Goal: Task Accomplishment & Management: Complete application form

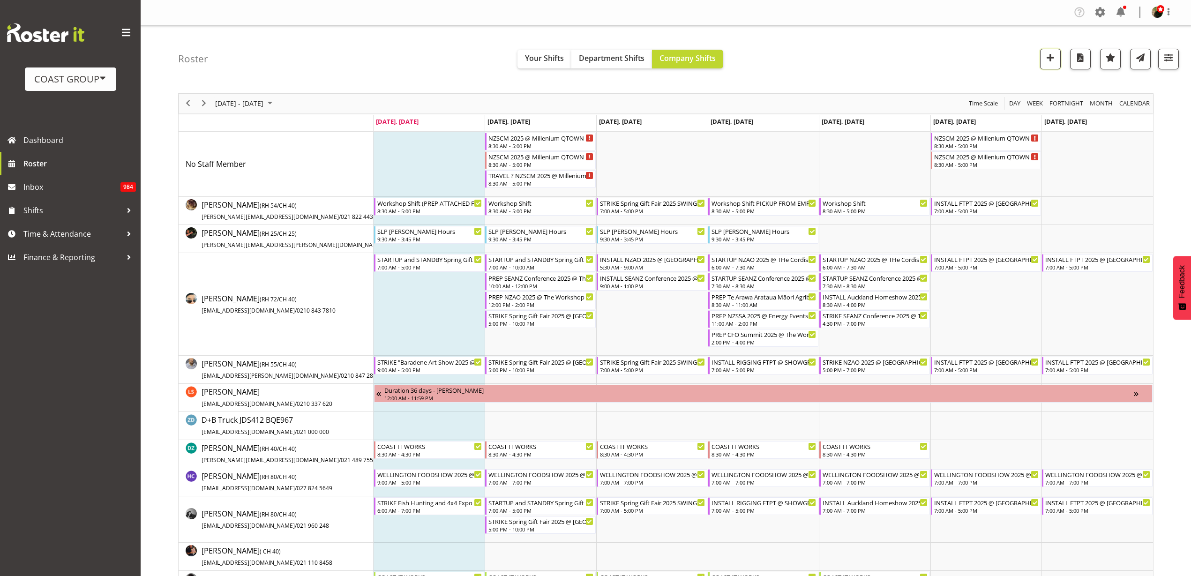
click at [1051, 60] on span "button" at bounding box center [1050, 58] width 12 height 12
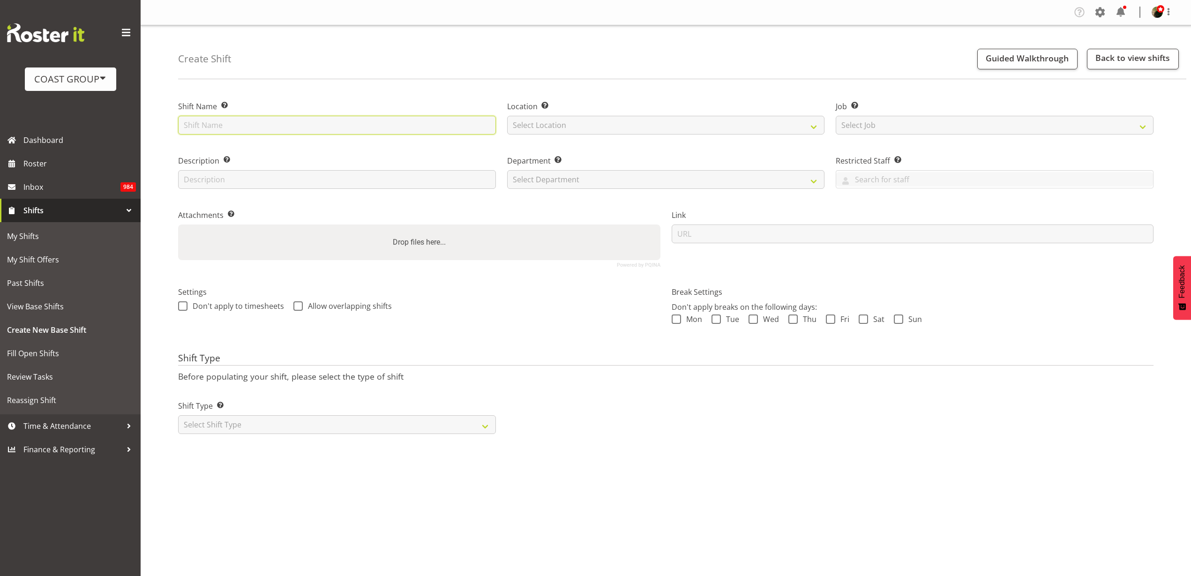
click at [250, 124] on input "text" at bounding box center [337, 125] width 318 height 19
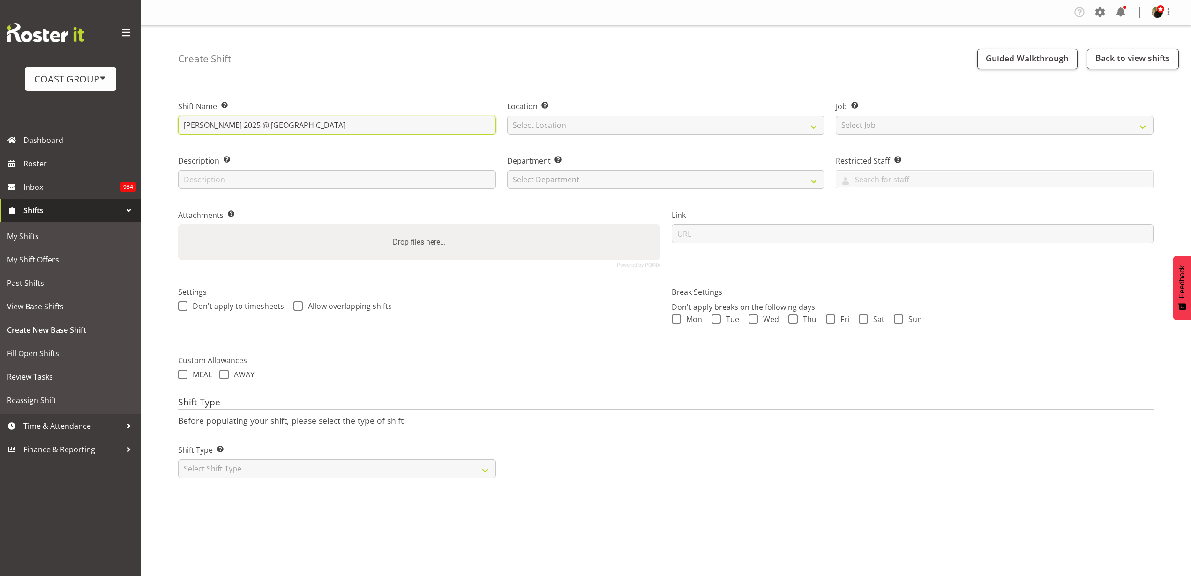
type input "Cliff Richard 2025 @ KTK Theatre"
select select "31"
click at [903, 127] on select "Select Job Create new job 1 Carlton Events 1 Carlton Hamilton 1 Carlton Welling…" at bounding box center [994, 125] width 318 height 19
select select "0"
click at [835, 116] on select "Select Job Create new job 1 Carlton Events 1 Carlton Hamilton 1 Carlton Welling…" at bounding box center [994, 125] width 318 height 19
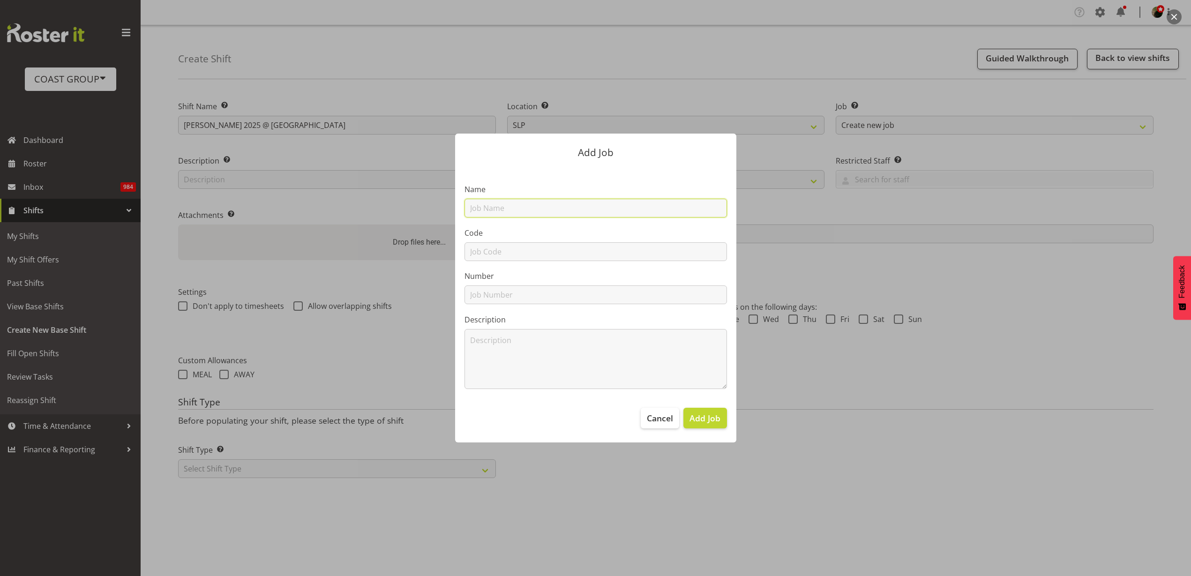
click at [527, 211] on input "text" at bounding box center [595, 208] width 262 height 19
type input "M251114 [PERSON_NAME] 2025"
type input "M251114"
click at [710, 415] on span "Add Job" at bounding box center [704, 418] width 31 height 12
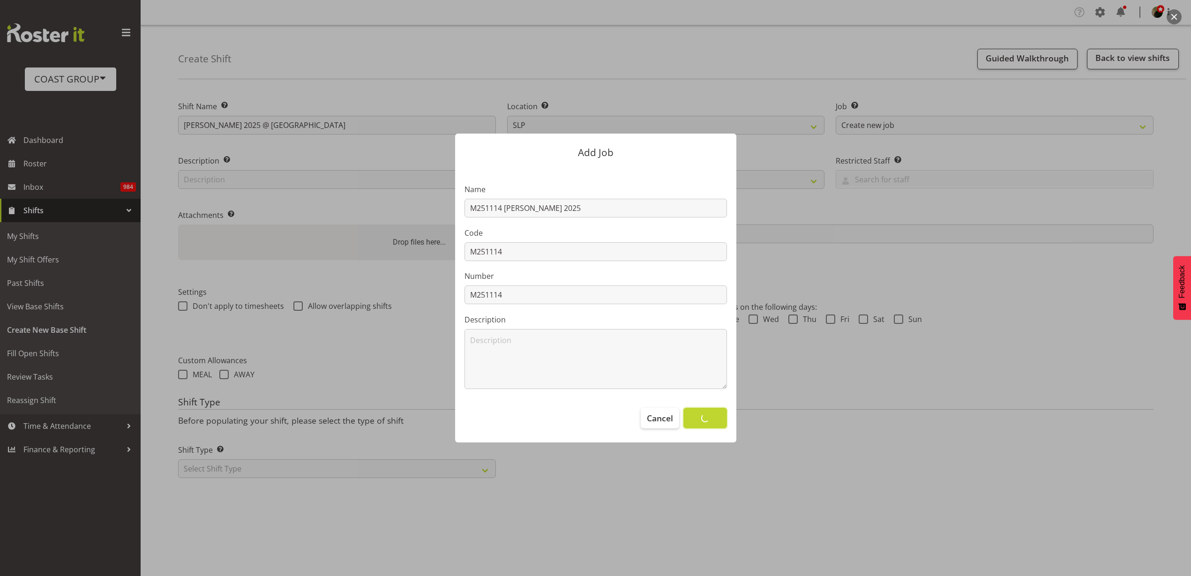
select select
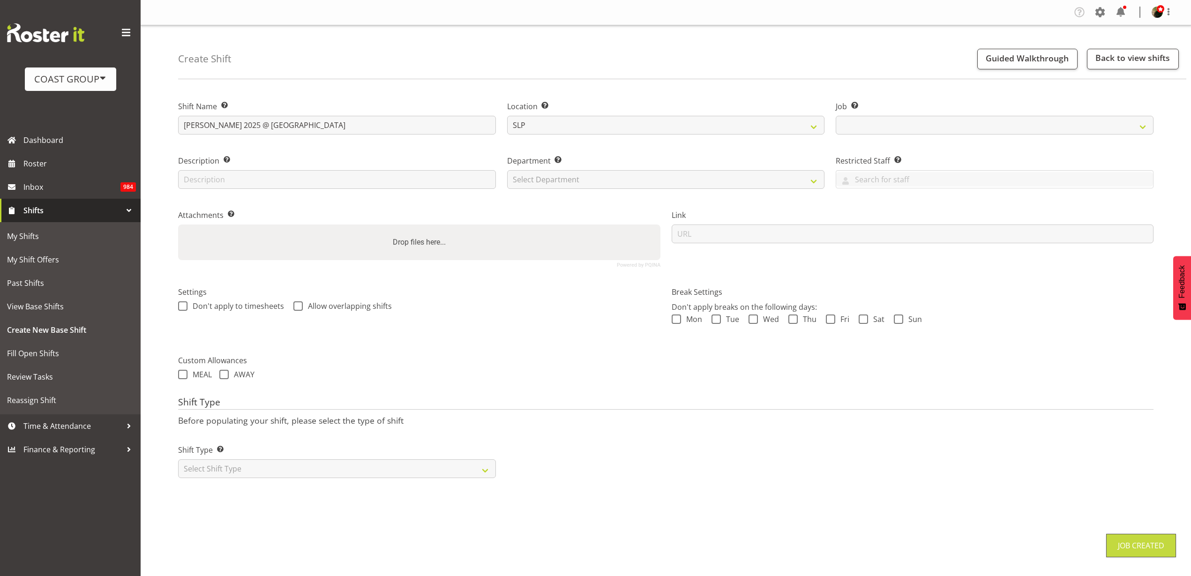
select select "10564"
drag, startPoint x: 581, startPoint y: 187, endPoint x: 583, endPoint y: 179, distance: 8.8
click at [581, 187] on select "Select Department CARLTON EVENTS Carlton Hamilton Carlton Wellington DW AKL DW …" at bounding box center [666, 179] width 318 height 19
select select "24"
click at [507, 170] on select "Select Department CARLTON EVENTS Carlton Hamilton Carlton Wellington DW AKL DW …" at bounding box center [666, 179] width 318 height 19
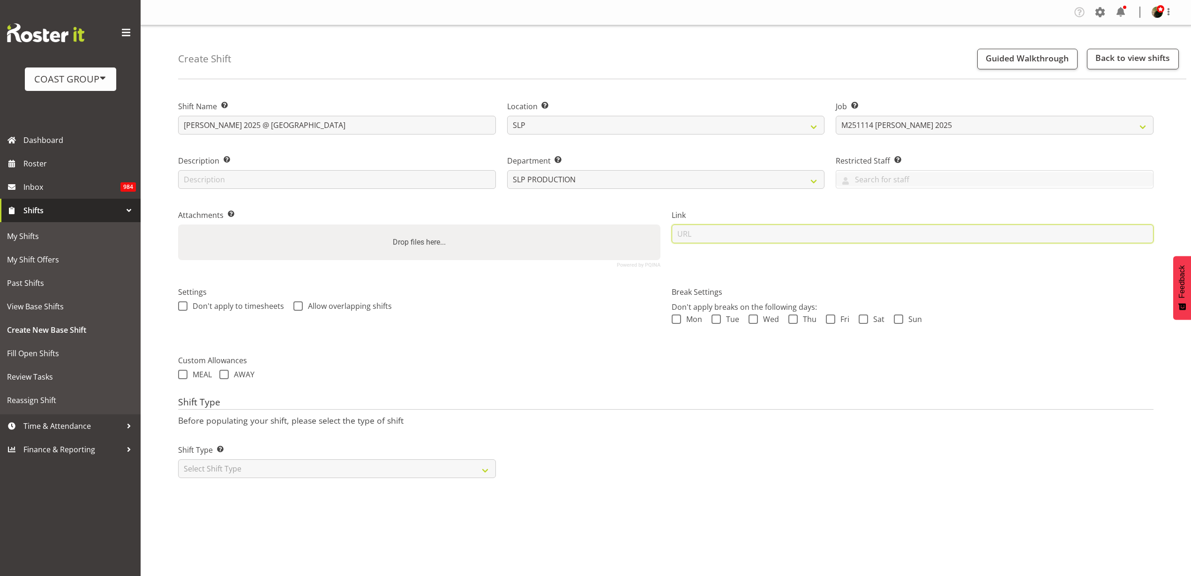
click at [757, 228] on input "url" at bounding box center [912, 233] width 482 height 19
paste input "https://drive.google.com/drive/folders/1R8rpVRL6ZTqtpj2Uwr9yo2UAAazPa0gx"
type input "https://drive.google.com/drive/folders/1R8rpVRL6ZTqtpj2Uwr9yo2UAAazPa0gx"
click at [414, 468] on select "Select Shift Type One Off Shift Recurring Shift Rotating Shift" at bounding box center [337, 468] width 318 height 19
select select "recurring"
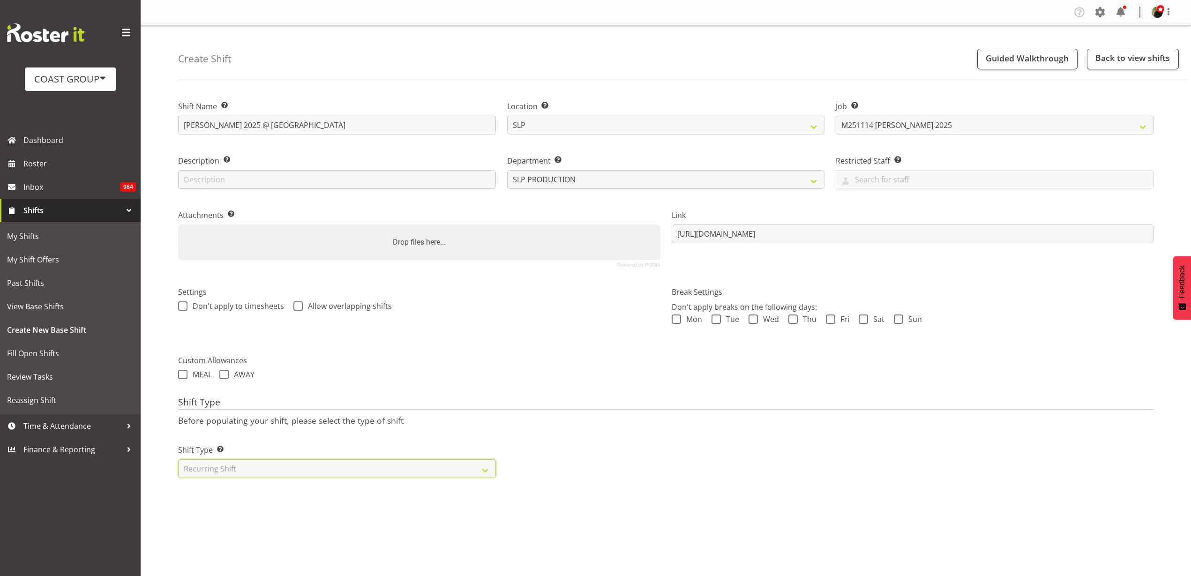
click at [178, 459] on select "Select Shift Type One Off Shift Recurring Shift Rotating Shift" at bounding box center [337, 468] width 318 height 19
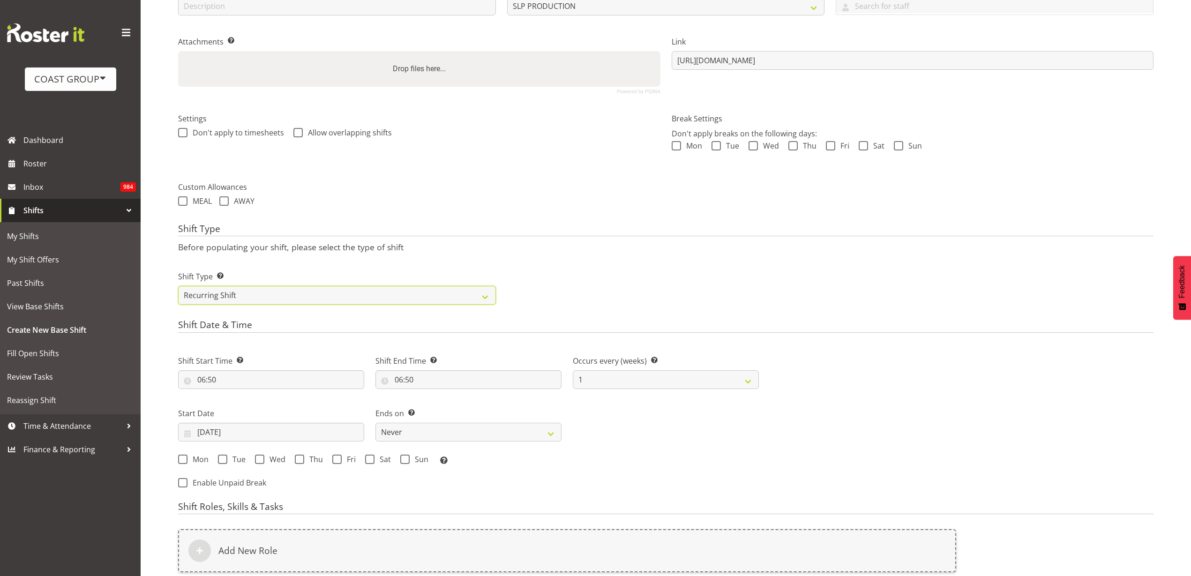
scroll to position [176, 0]
click at [232, 380] on input "06:50" at bounding box center [271, 377] width 186 height 19
select select "30"
type input "06:30"
select select "7"
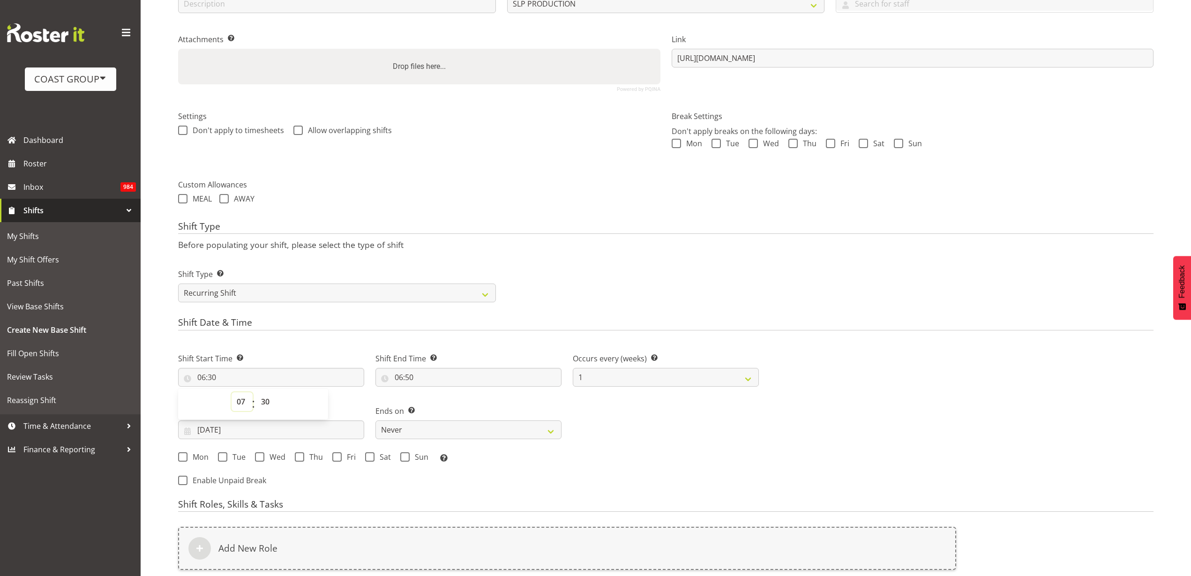
type input "07:30"
select select "8"
type input "08:30"
click at [422, 373] on input "06:50" at bounding box center [468, 377] width 186 height 19
select select "10"
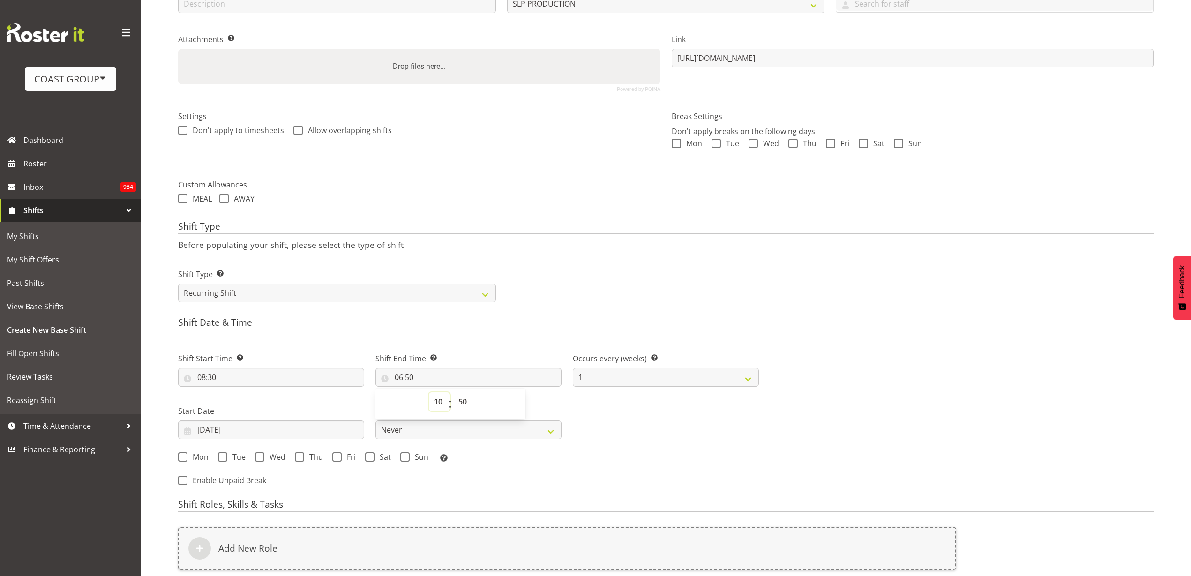
type input "10:50"
select select "0"
type input "10:00"
click at [277, 429] on input "25/08/2025" at bounding box center [271, 429] width 186 height 19
click at [332, 457] on span at bounding box center [329, 456] width 11 height 11
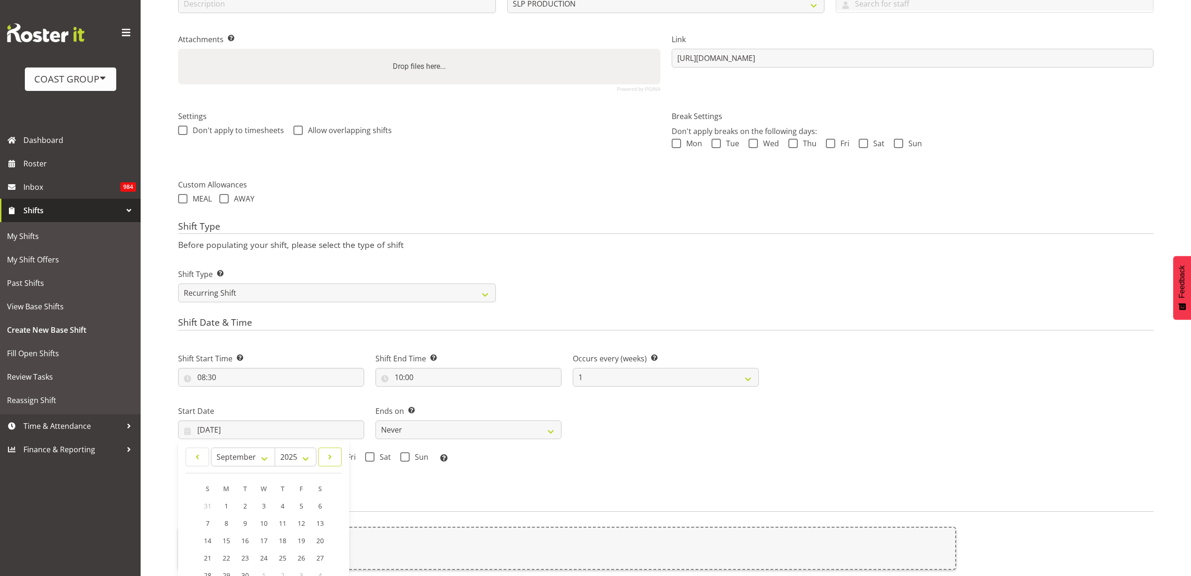
click at [332, 457] on span at bounding box center [329, 456] width 11 height 11
click at [331, 457] on span at bounding box center [329, 456] width 11 height 11
select select "10"
click at [282, 540] on span "13" at bounding box center [282, 540] width 7 height 9
type input "13/11/2025"
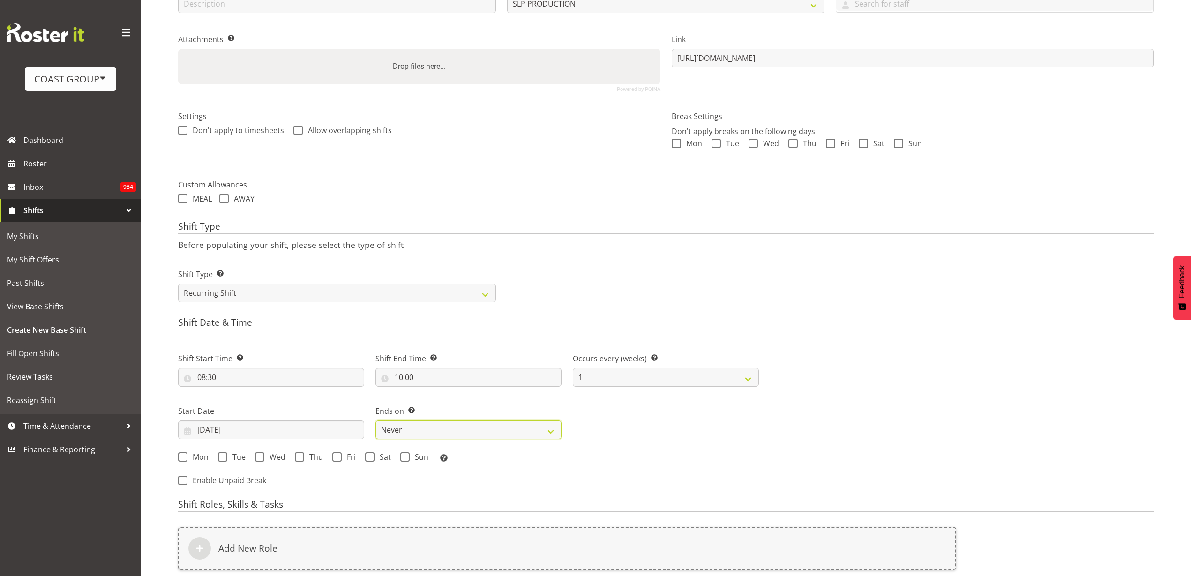
click at [410, 433] on select "Never On Date" at bounding box center [468, 429] width 186 height 19
select select "date"
click at [375, 420] on select "Never On Date" at bounding box center [468, 429] width 186 height 19
select select "7"
select select "2025"
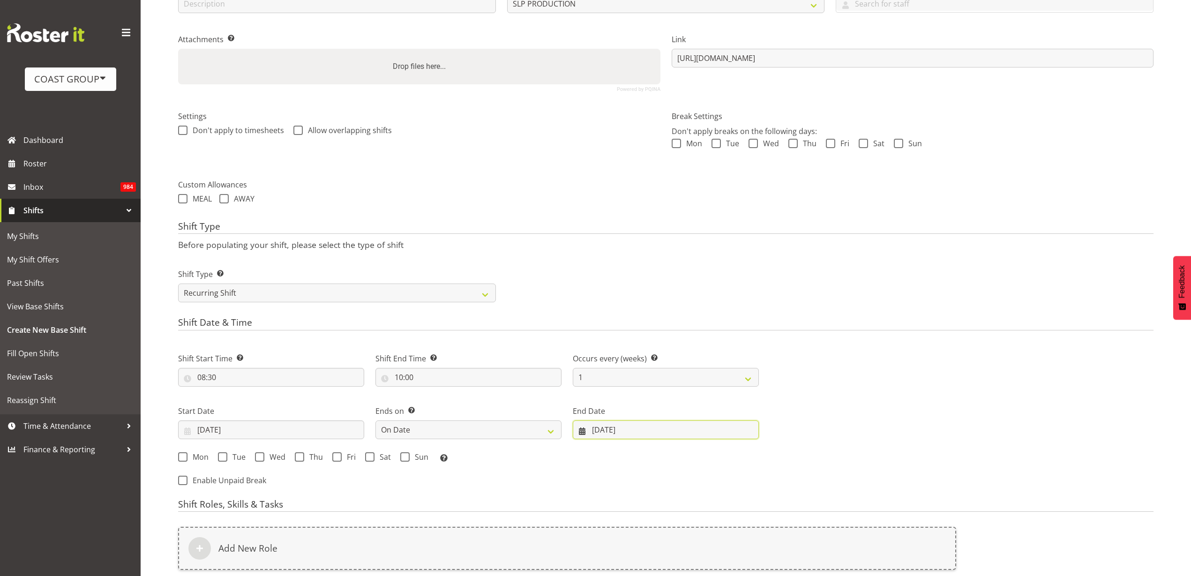
click at [640, 431] on input "25/08/2025" at bounding box center [666, 429] width 186 height 19
click at [740, 458] on span at bounding box center [739, 456] width 11 height 11
select select "10"
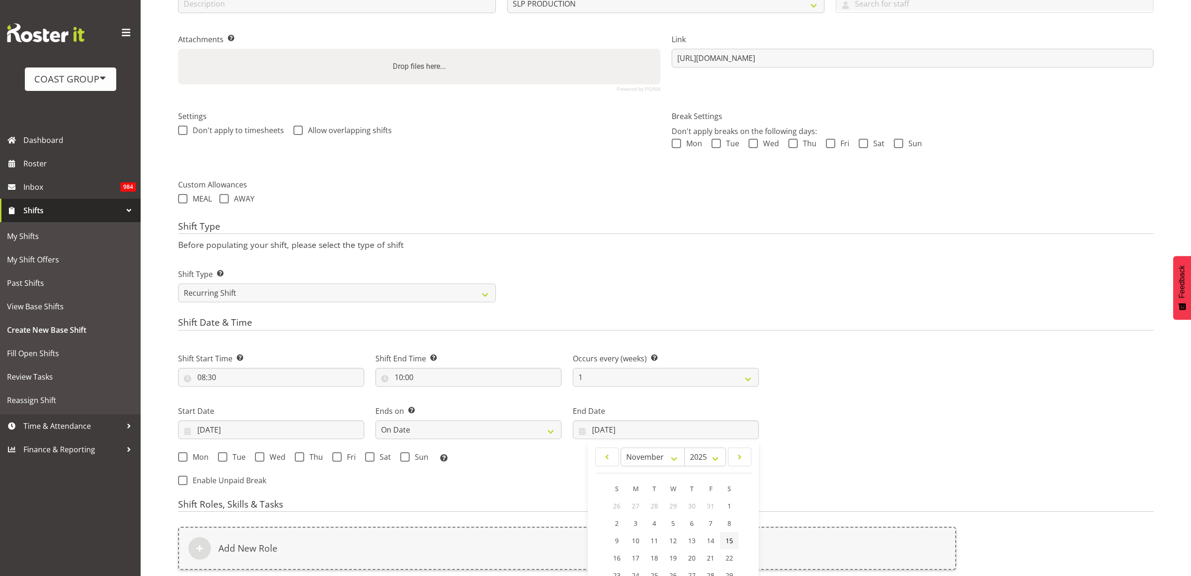
click at [727, 542] on span "15" at bounding box center [728, 540] width 7 height 9
type input "15/11/2025"
click at [197, 455] on span "Mon" at bounding box center [197, 456] width 21 height 9
click at [184, 455] on input "Mon" at bounding box center [181, 457] width 6 height 6
checkbox input "true"
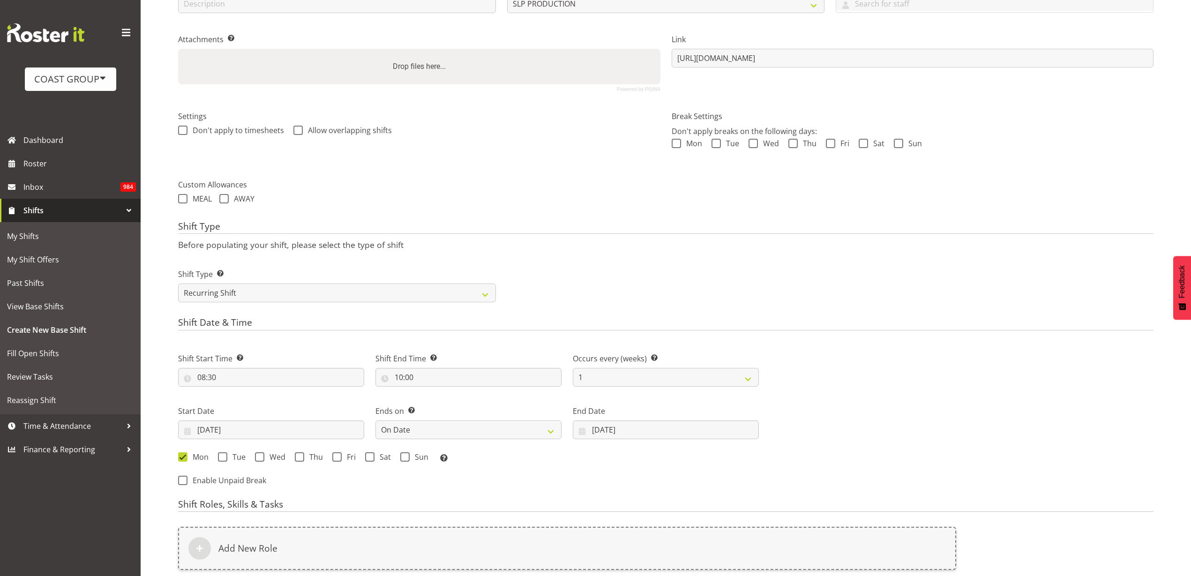
click at [225, 457] on span at bounding box center [222, 456] width 9 height 9
click at [224, 457] on input "Tue" at bounding box center [221, 457] width 6 height 6
checkbox input "true"
click at [264, 457] on label "Wed" at bounding box center [270, 456] width 30 height 9
click at [261, 457] on input "Wed" at bounding box center [258, 457] width 6 height 6
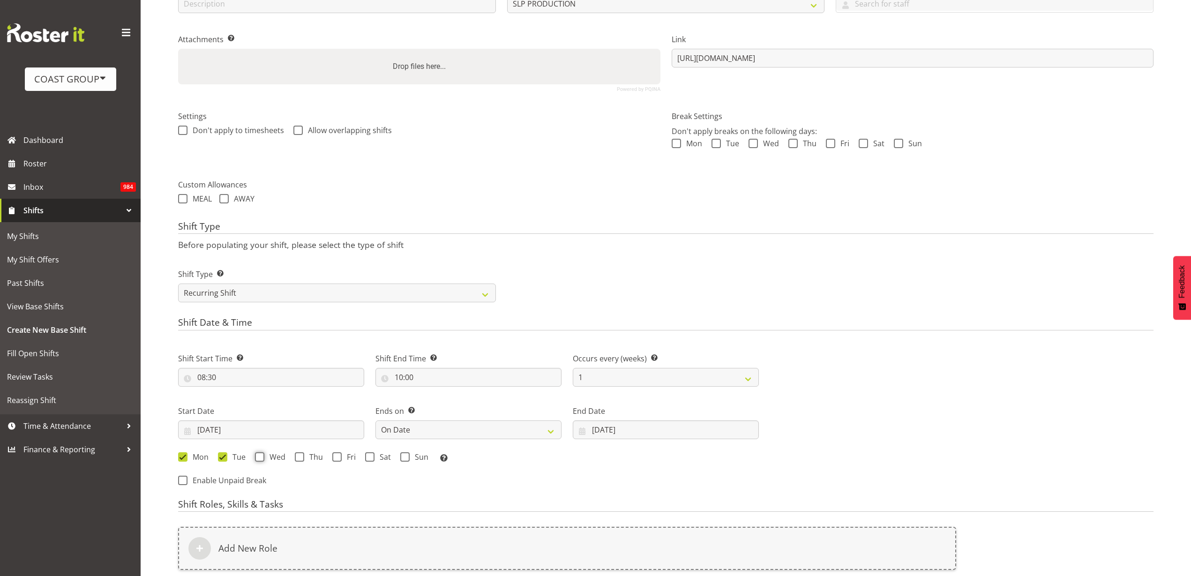
checkbox input "true"
click at [304, 459] on span "Thu" at bounding box center [313, 456] width 19 height 9
click at [301, 459] on input "Thu" at bounding box center [298, 457] width 6 height 6
checkbox input "true"
click at [332, 456] on span at bounding box center [336, 456] width 9 height 9
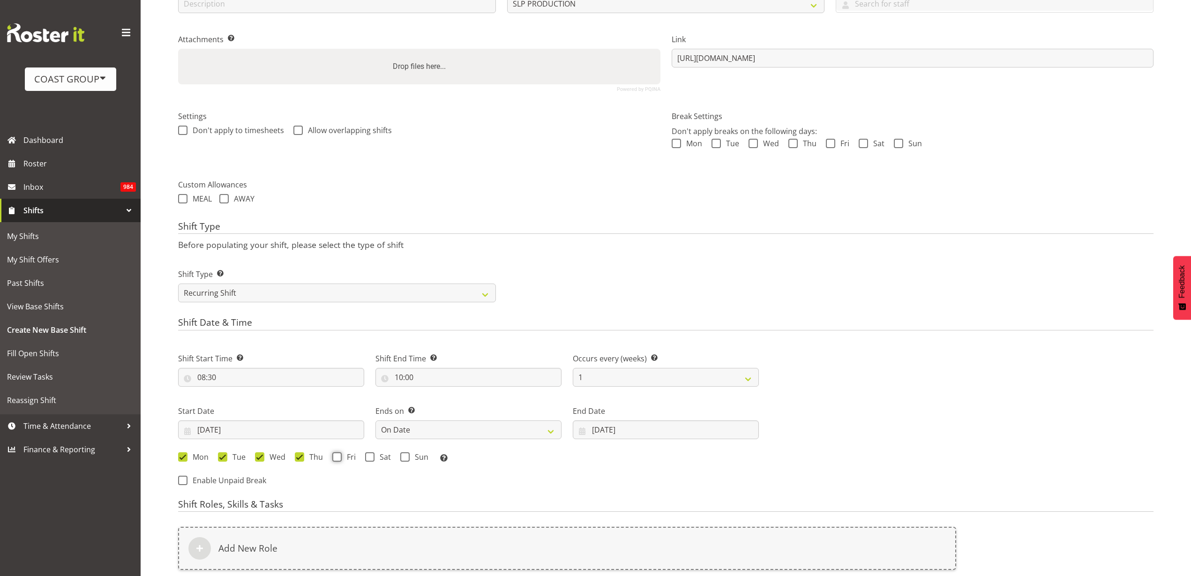
click at [332, 456] on input "Fri" at bounding box center [335, 457] width 6 height 6
checkbox input "true"
click at [372, 457] on span at bounding box center [369, 456] width 9 height 9
click at [371, 457] on input "Sat" at bounding box center [368, 457] width 6 height 6
checkbox input "true"
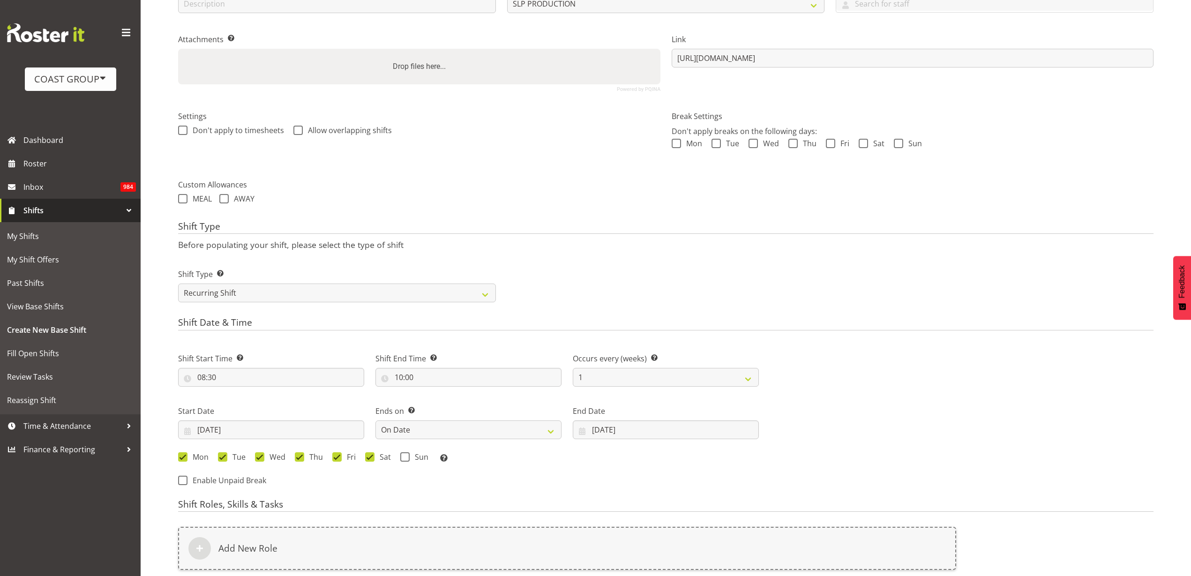
click at [405, 456] on span at bounding box center [404, 456] width 9 height 9
click at [405, 456] on input "Sun" at bounding box center [403, 457] width 6 height 6
checkbox input "true"
click at [315, 546] on div "Add New Role" at bounding box center [567, 548] width 778 height 43
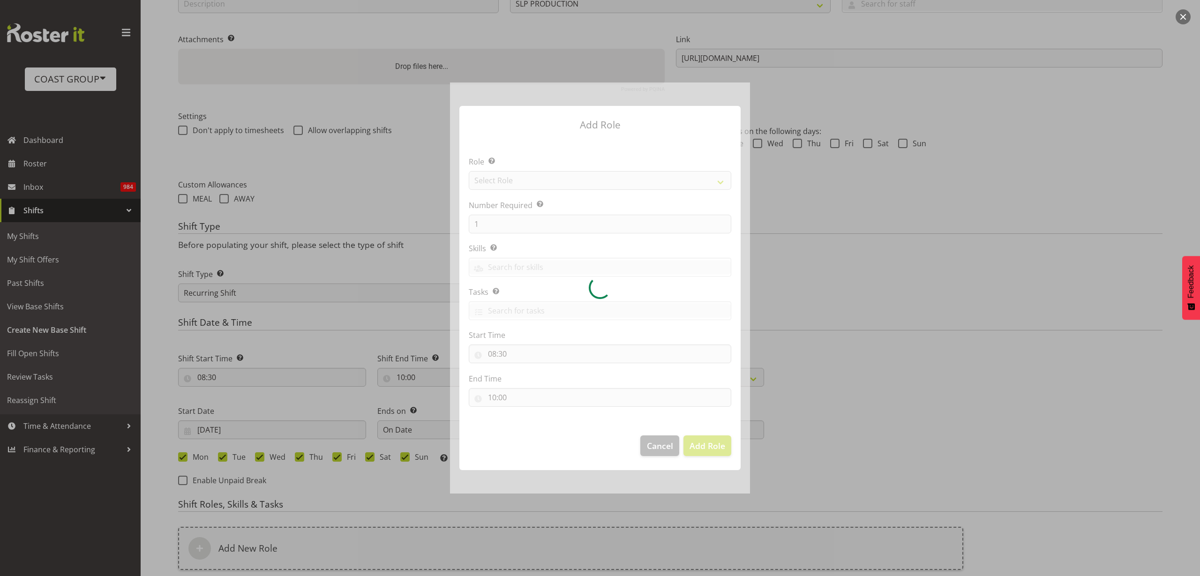
click at [603, 173] on div at bounding box center [600, 287] width 300 height 411
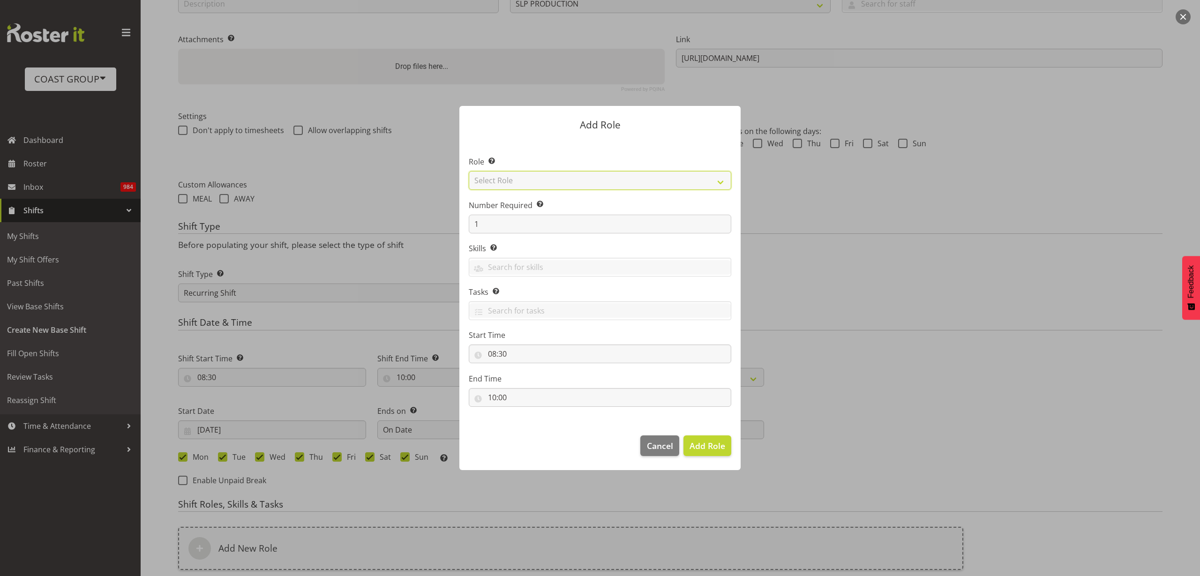
click at [608, 177] on select "Select Role ACCOUNT MANAGER ACCOUNT MANAGER DW ACCOUNTS AKL DIANNA VEHICLES AKL…" at bounding box center [600, 180] width 262 height 19
select select "123"
click at [469, 171] on select "Select Role ACCOUNT MANAGER ACCOUNT MANAGER DW ACCOUNTS AKL DIANNA VEHICLES AKL…" at bounding box center [600, 180] width 262 height 19
click at [704, 446] on span "Add Role" at bounding box center [707, 445] width 36 height 11
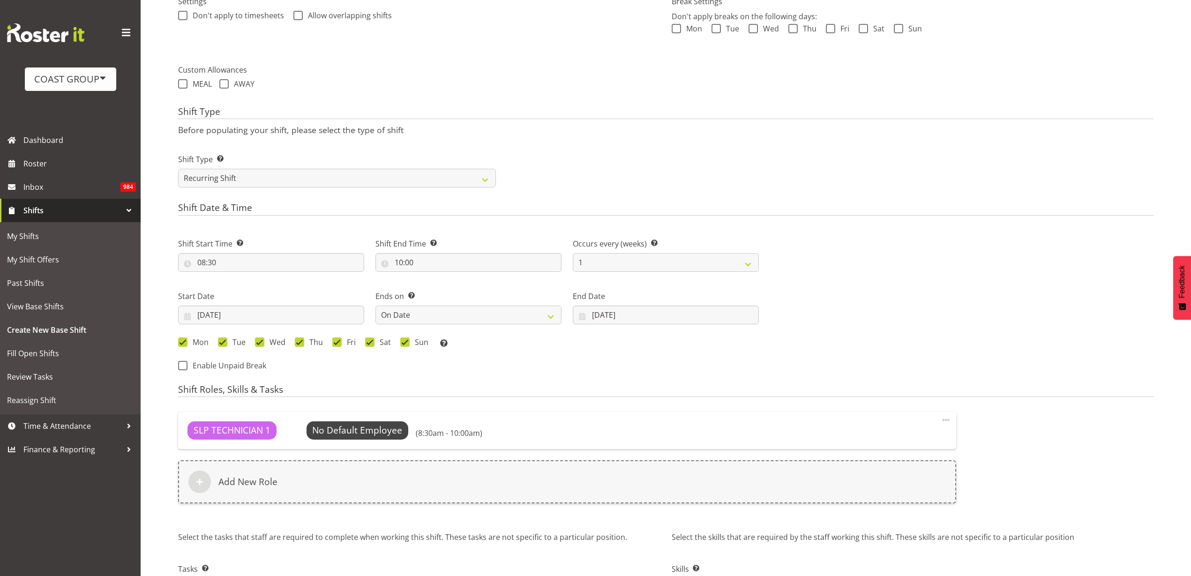
scroll to position [359, 0]
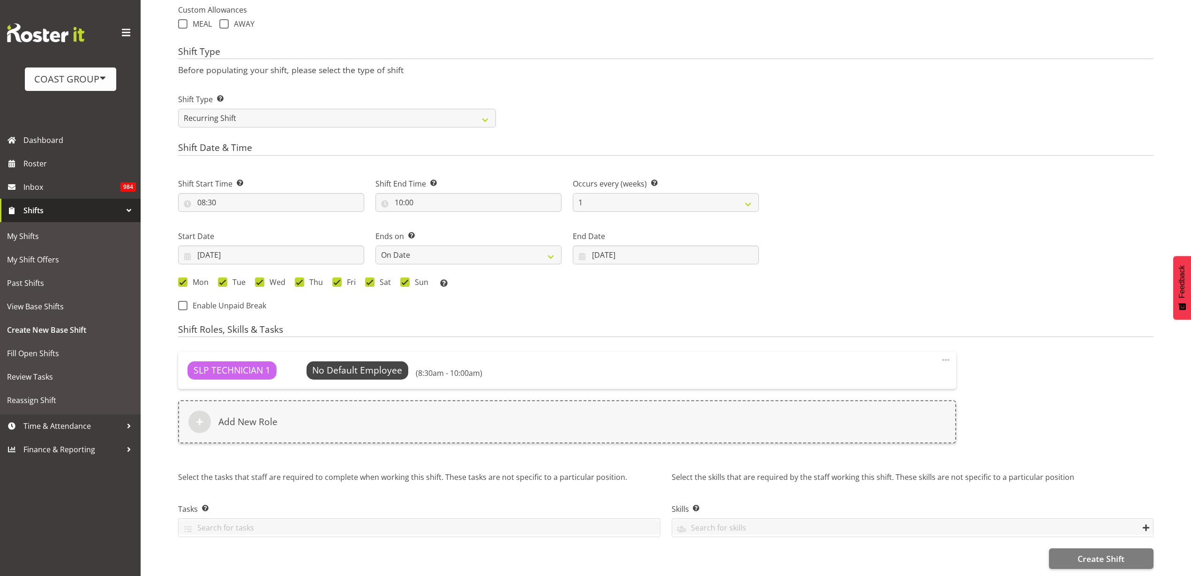
click at [305, 422] on div "Add New Role" at bounding box center [567, 421] width 778 height 43
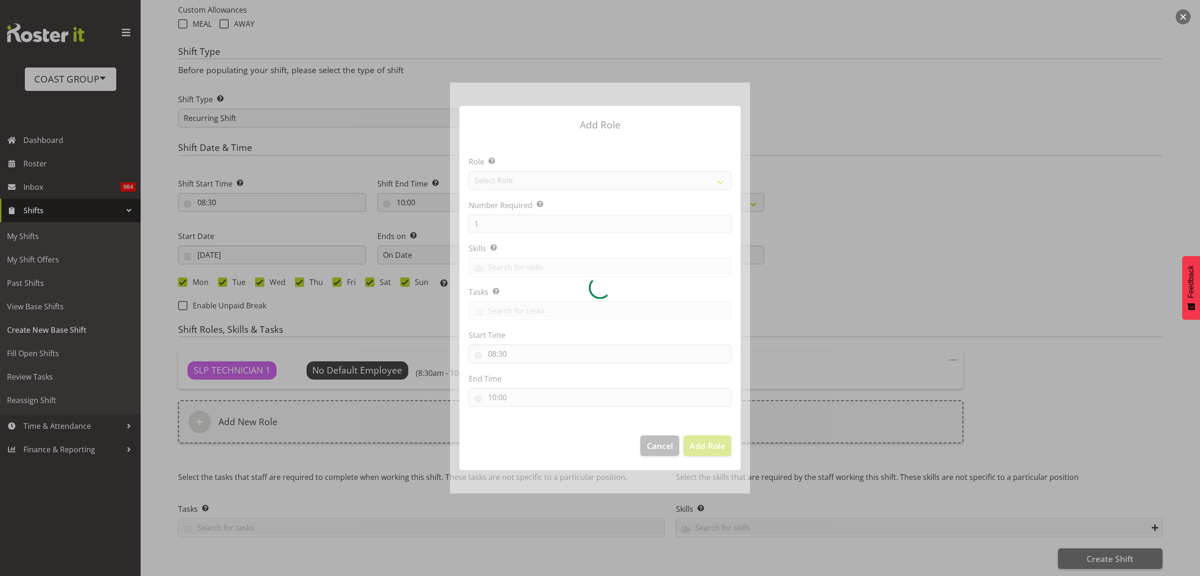
click at [567, 178] on div at bounding box center [600, 287] width 300 height 411
click at [520, 173] on div at bounding box center [600, 287] width 300 height 411
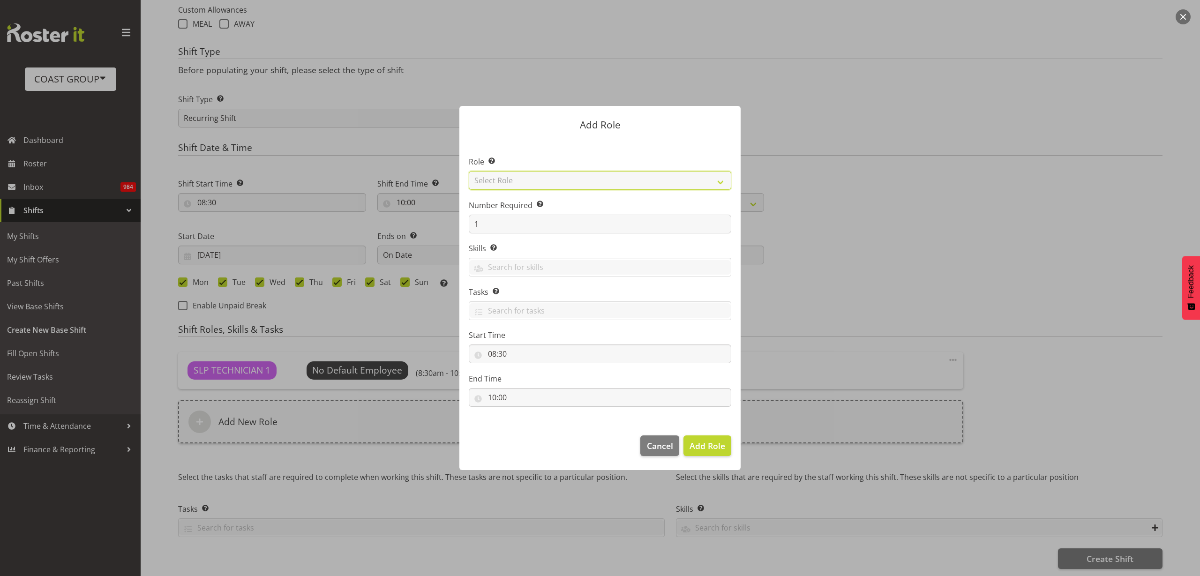
click at [540, 175] on select "Select Role ACCOUNT MANAGER ACCOUNT MANAGER DW ACCOUNTS AKL DIANNA VEHICLES AKL…" at bounding box center [600, 180] width 262 height 19
select select "81"
click at [469, 171] on select "Select Role ACCOUNT MANAGER ACCOUNT MANAGER DW ACCOUNTS AKL DIANNA VEHICLES AKL…" at bounding box center [600, 180] width 262 height 19
click at [715, 449] on span "Add Role" at bounding box center [707, 445] width 36 height 11
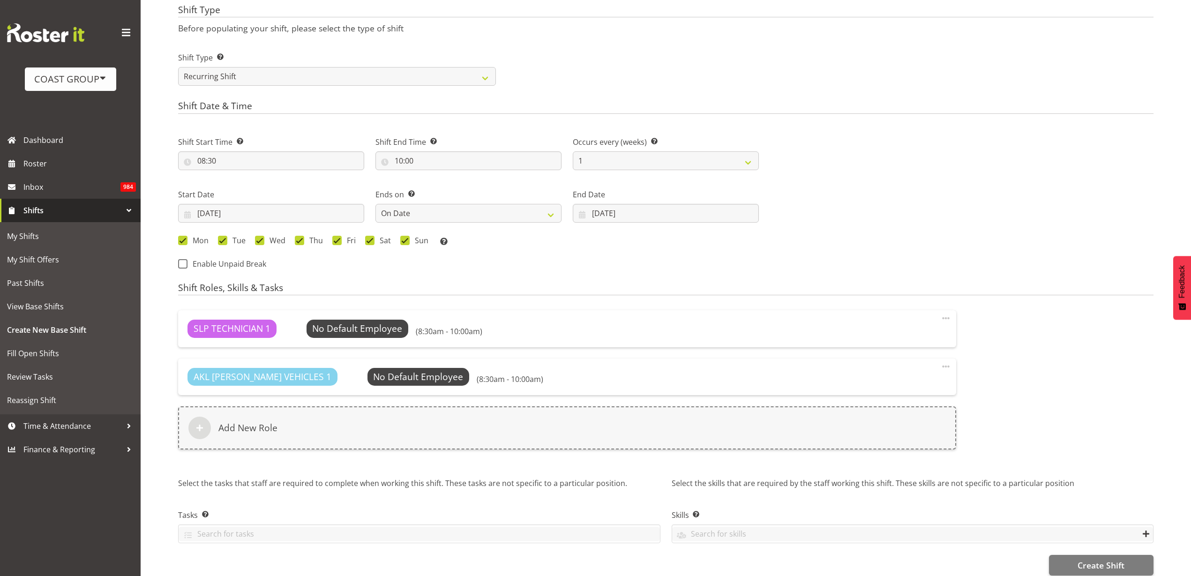
scroll to position [408, 0]
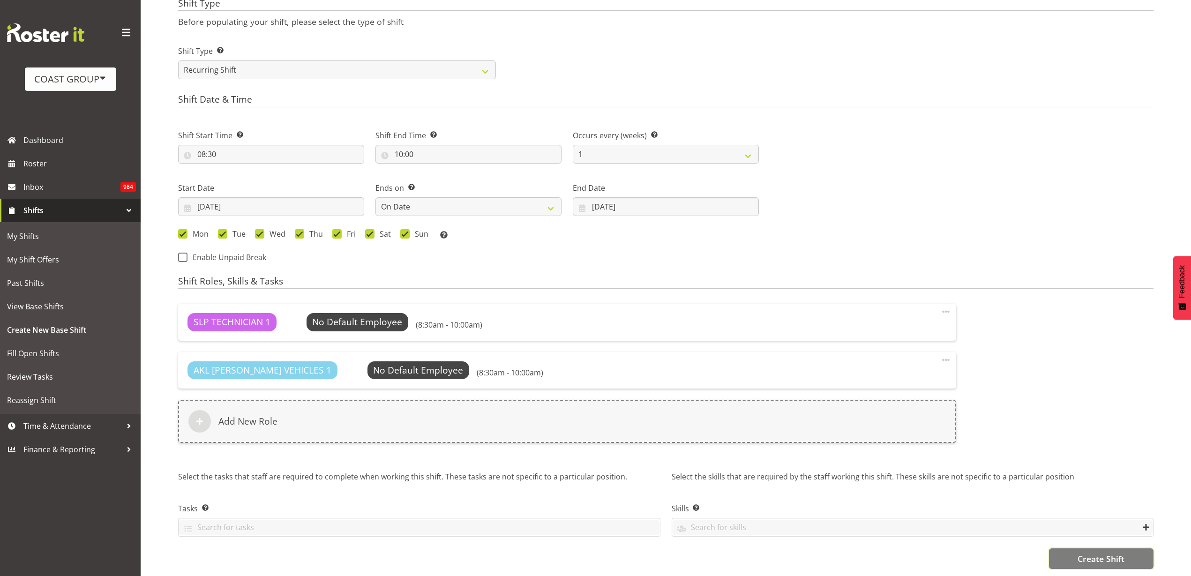
click at [1096, 552] on span "Create Shift" at bounding box center [1100, 558] width 47 height 12
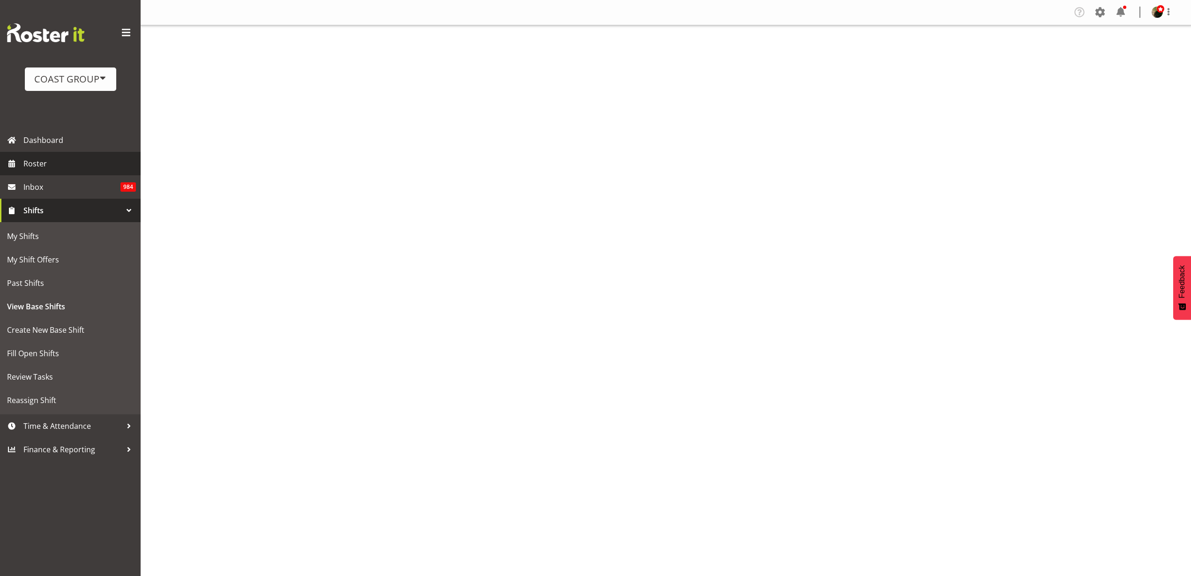
click at [66, 167] on span "Roster" at bounding box center [79, 164] width 112 height 14
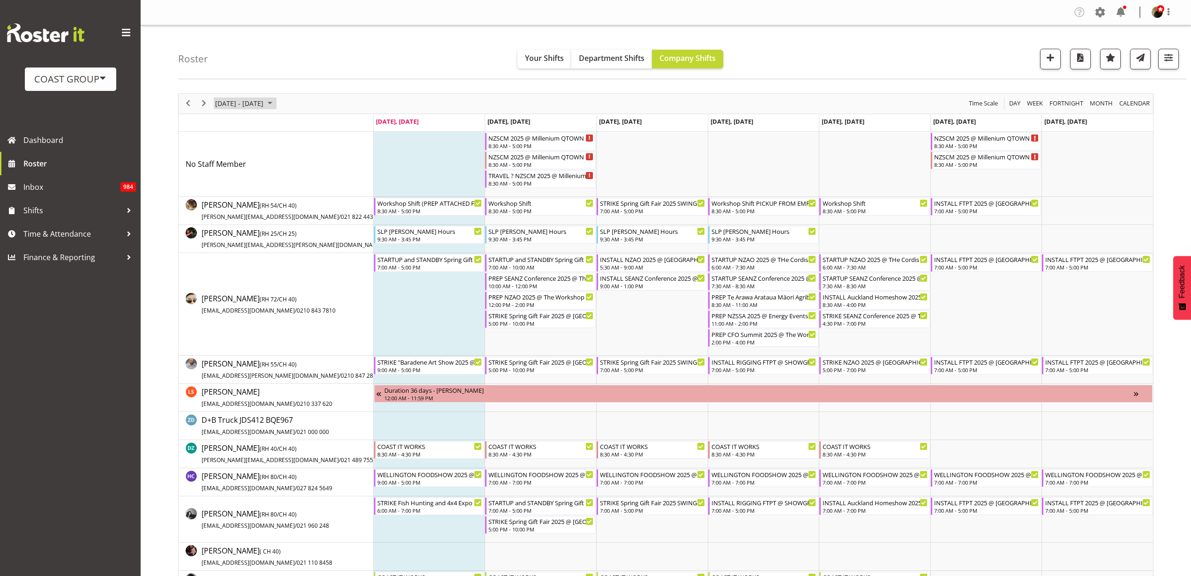
click at [241, 102] on span "[DATE] - [DATE]" at bounding box center [239, 103] width 50 height 12
click at [313, 125] on span "next month" at bounding box center [314, 127] width 16 height 17
click at [314, 125] on span "next month" at bounding box center [314, 127] width 16 height 17
click at [268, 187] on span "13" at bounding box center [270, 191] width 14 height 14
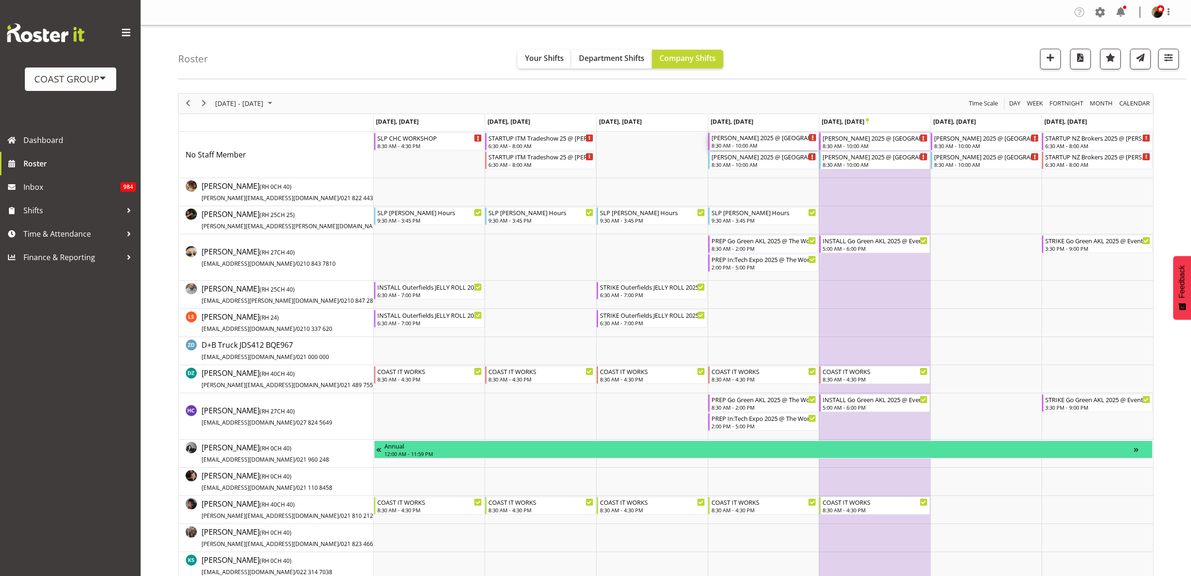
click at [738, 142] on div "Cliff Richard 2025 @ KTK Theatre 8:30 AM - 10:00 AM" at bounding box center [763, 142] width 105 height 18
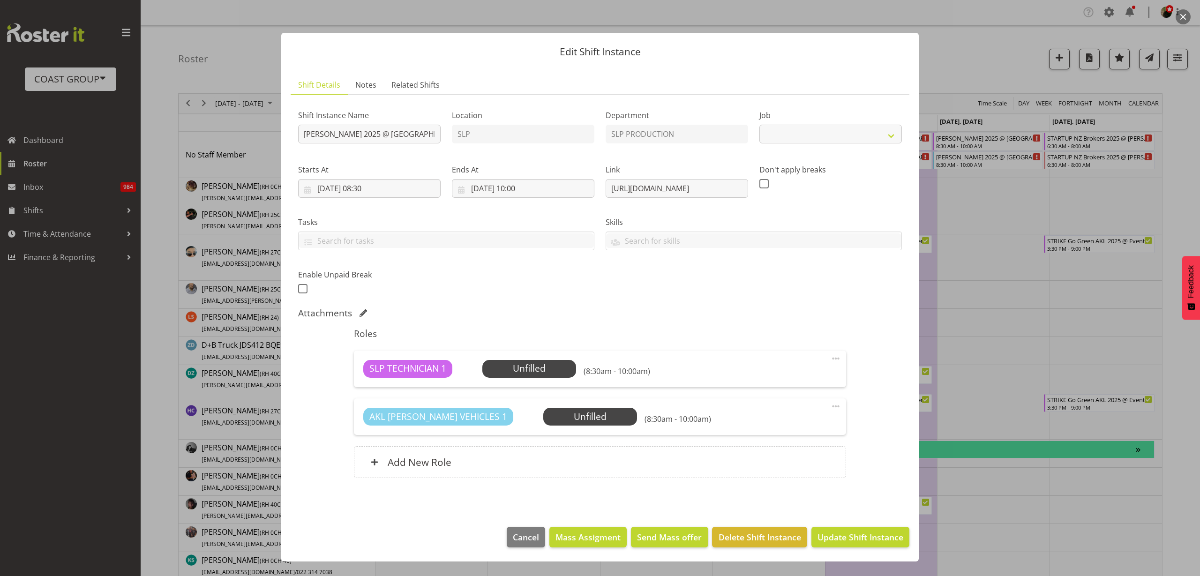
select select "10564"
click at [298, 132] on input "Cliff Richard 2025 @ KTK Theatre" at bounding box center [369, 134] width 142 height 19
type input "PREP Cliff Richard 2025 @ The Workshop"
click at [870, 532] on span "Update Shift Instance" at bounding box center [860, 537] width 86 height 12
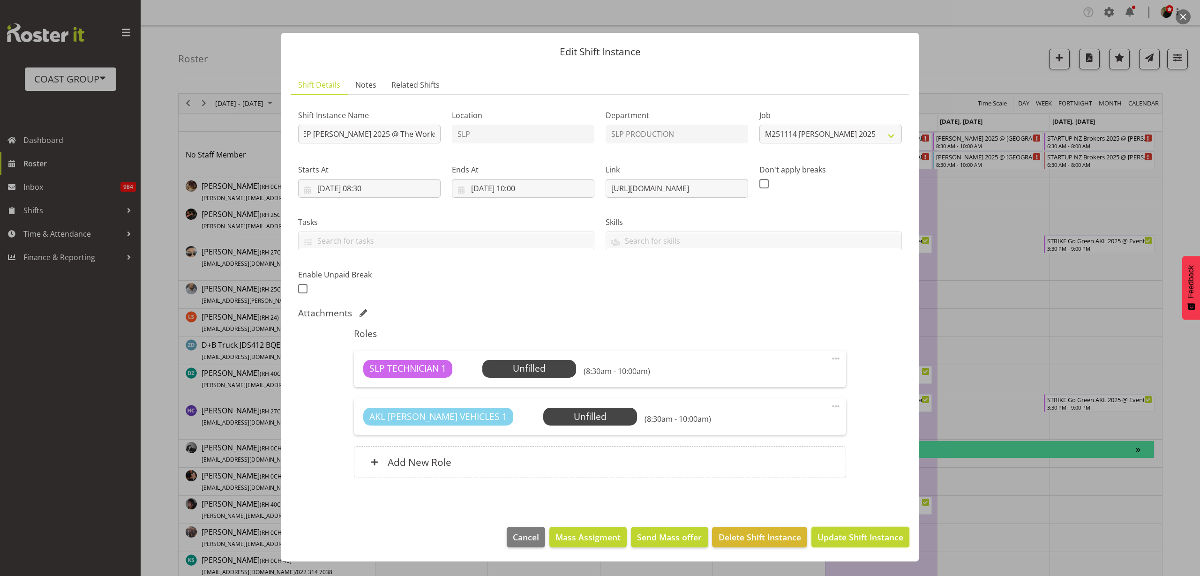
scroll to position [0, 0]
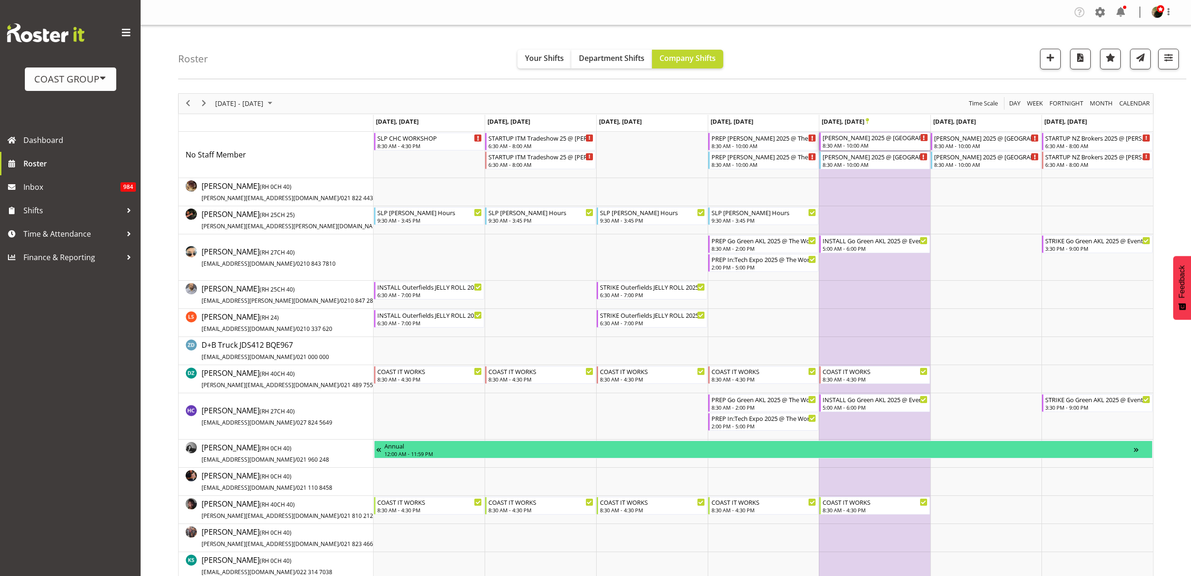
click at [866, 138] on div "Cliff Richard 2025 @ KTK Theatre" at bounding box center [874, 137] width 105 height 9
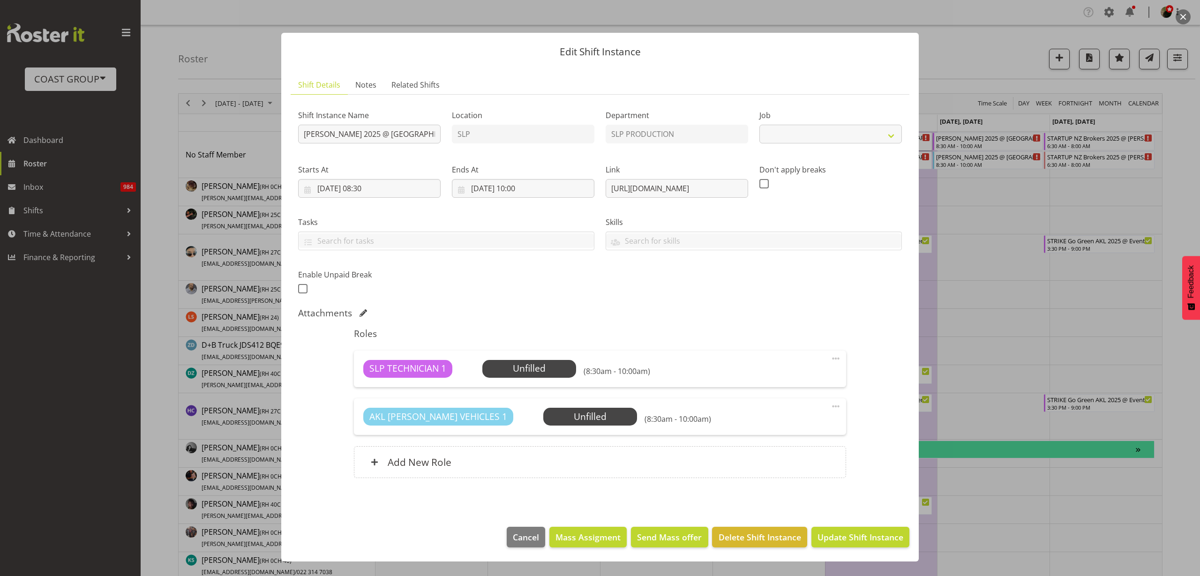
select select "10564"
click at [300, 131] on input "Cliff Richard 2025 @ KTK Theatre" at bounding box center [369, 134] width 142 height 19
type input "DELIVER Cliff Richard 2025 @ KTK Theatre On SIte @ TBC"
click at [858, 537] on span "Update Shift Instance" at bounding box center [860, 537] width 86 height 12
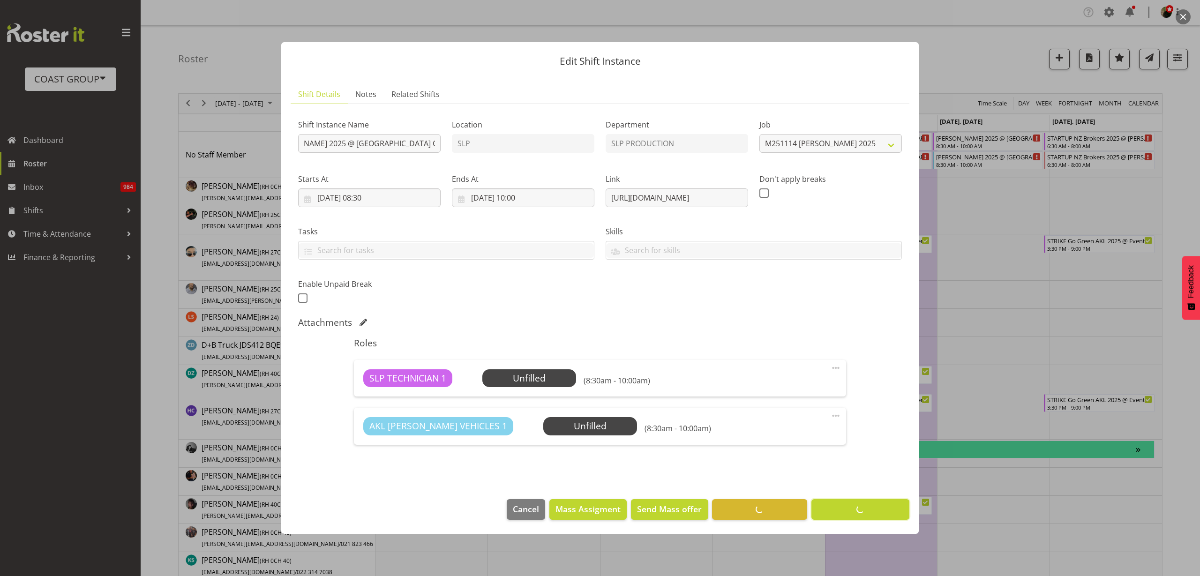
scroll to position [0, 0]
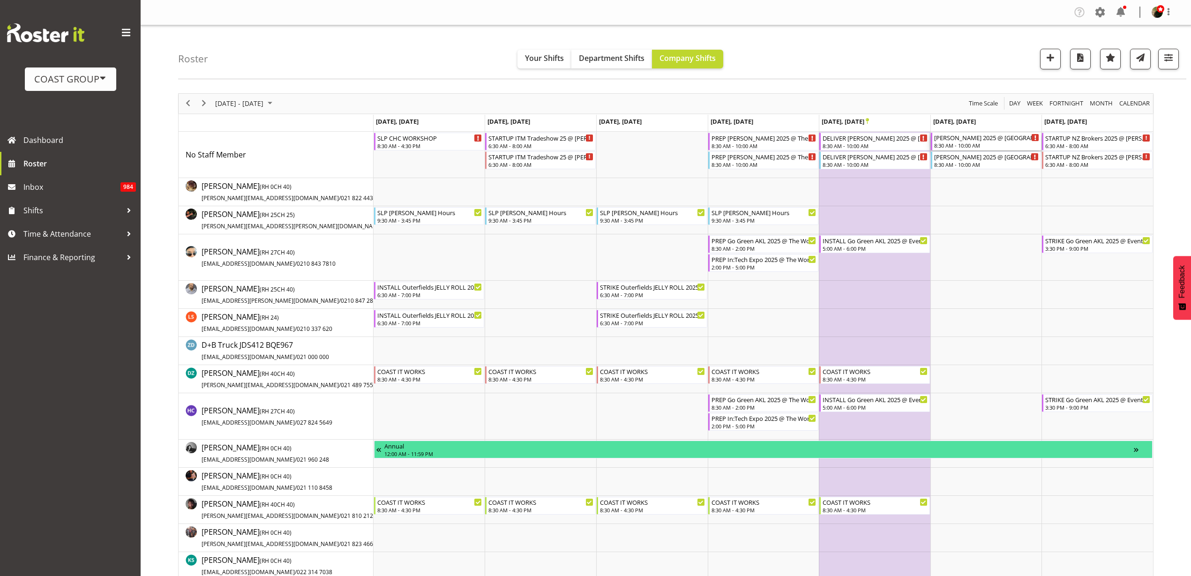
click at [974, 142] on div "8:30 AM - 10:00 AM" at bounding box center [986, 145] width 105 height 7
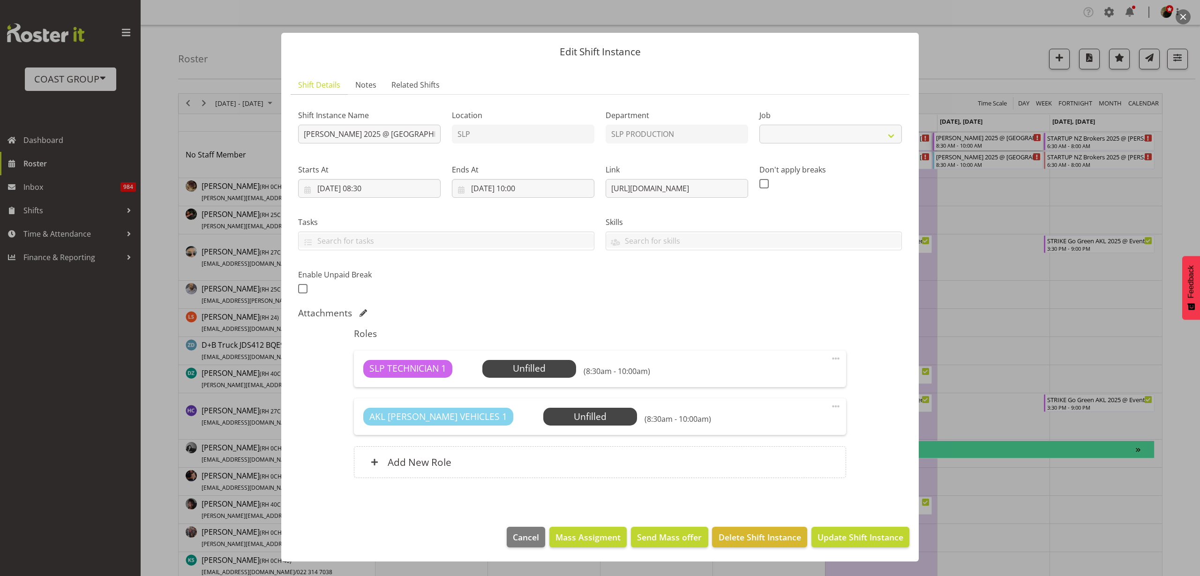
select select "10564"
click at [301, 129] on input "Cliff Richard 2025 @ KTK Theatre" at bounding box center [369, 134] width 142 height 19
type input "PICKUP Cliff Richard 2025 @ KTK Theatre"
click at [373, 191] on input "15/11/2025, 08:30" at bounding box center [369, 188] width 142 height 19
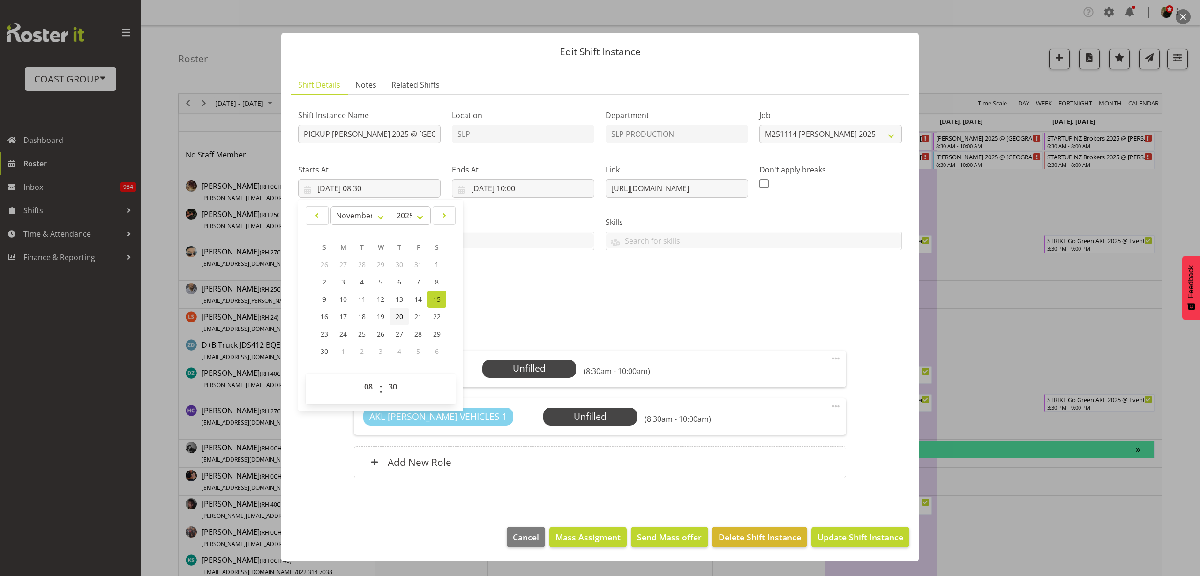
click at [402, 316] on span "20" at bounding box center [398, 316] width 7 height 9
type input "20/11/2025, 08:30"
click at [516, 191] on input "15/11/2025, 10:00" at bounding box center [523, 188] width 142 height 19
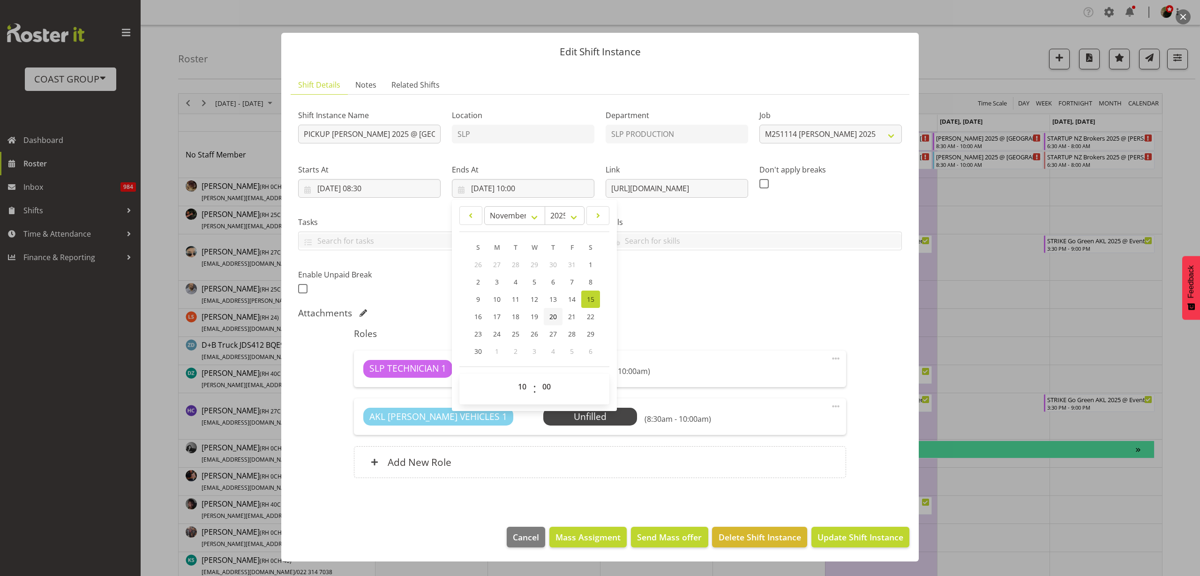
click at [549, 313] on link "20" at bounding box center [553, 316] width 19 height 17
type input "20/11/2025, 10:00"
click at [454, 135] on div "Shift Instance Name PICKUP Cliff Richard 2025 @ KTK Theatre Location SLP Depart…" at bounding box center [599, 199] width 615 height 205
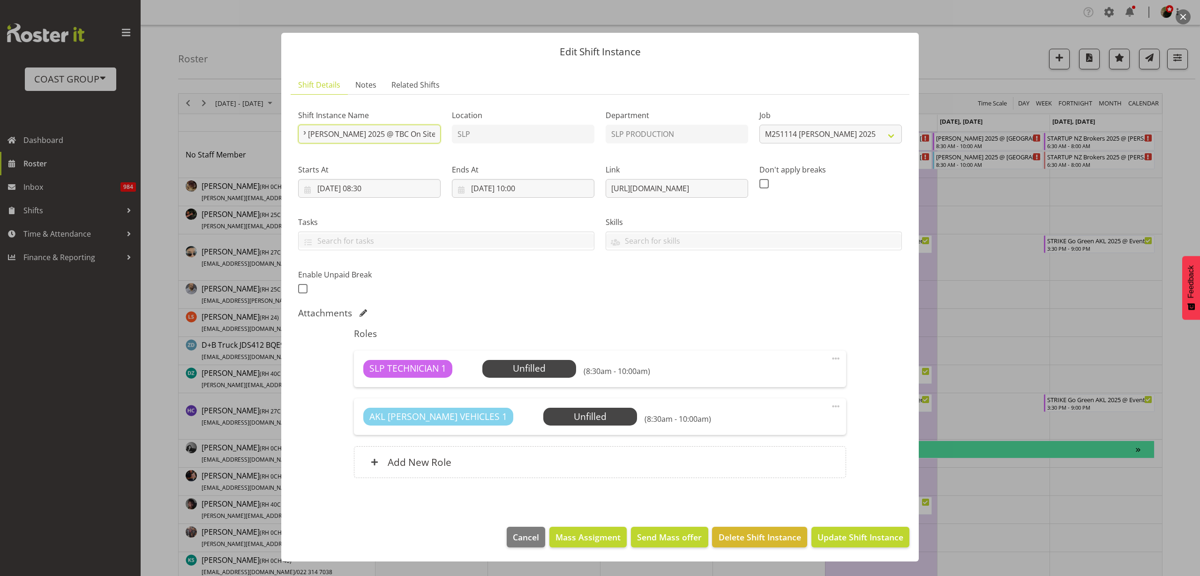
scroll to position [0, 34]
type input "PICKUP Cliff Richard 2025 @ TBC On Site @ TBC"
click at [875, 536] on span "Update Shift Instance" at bounding box center [860, 537] width 86 height 12
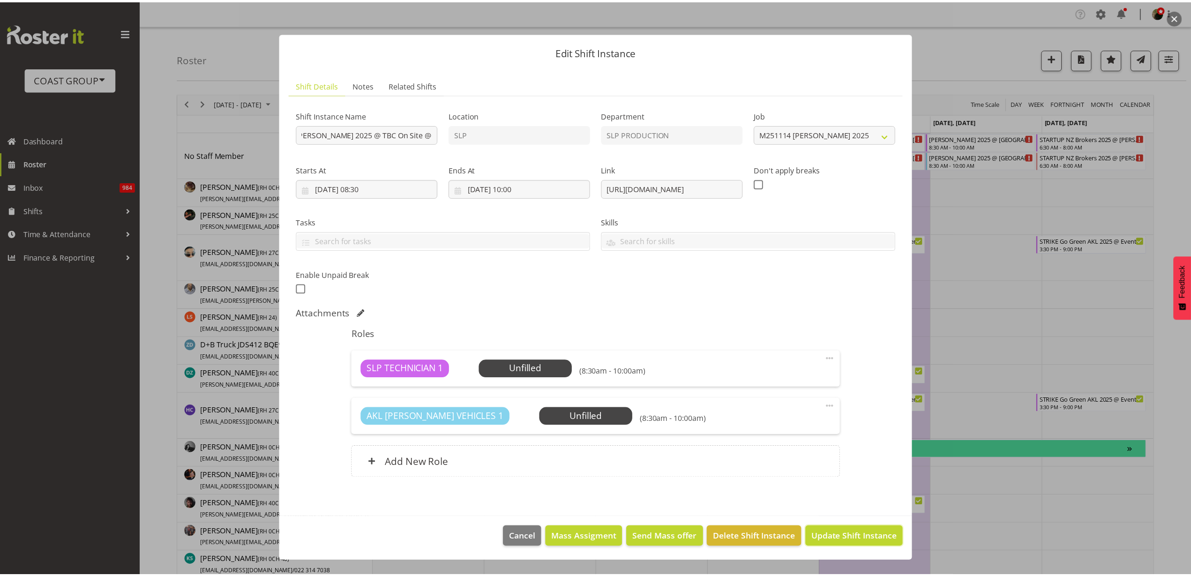
scroll to position [0, 0]
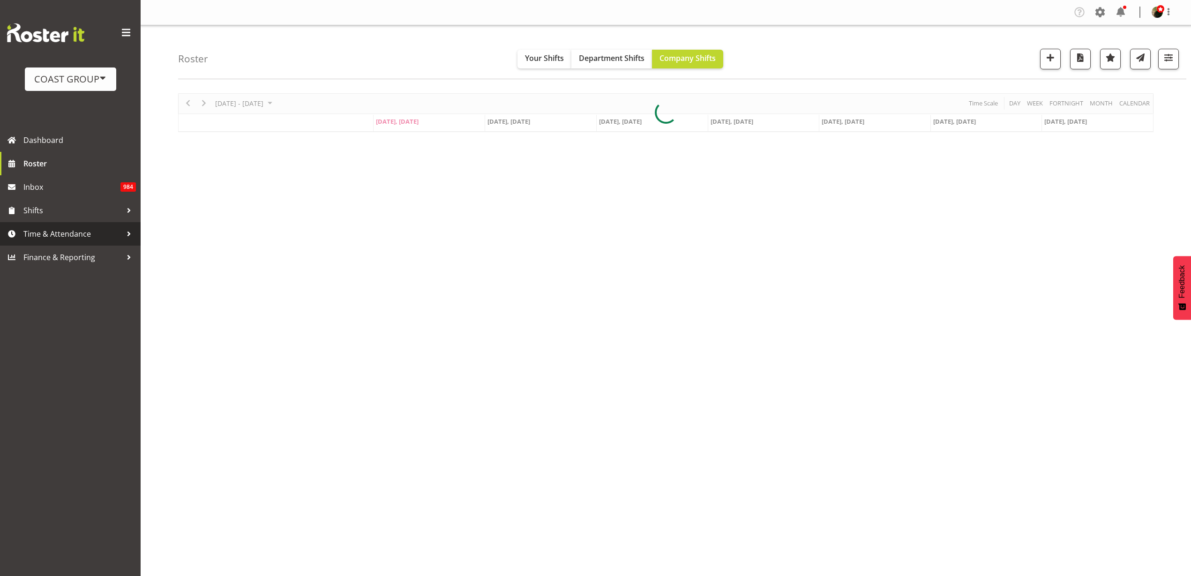
click at [40, 234] on span "Time & Attendance" at bounding box center [72, 234] width 98 height 14
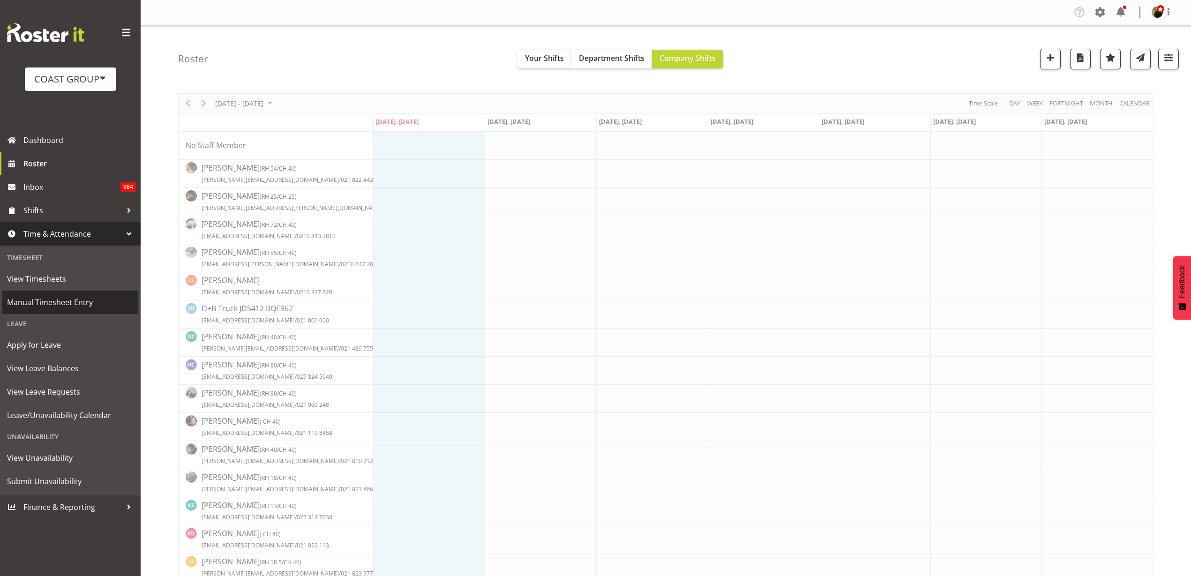
click at [68, 296] on span "Manual Timesheet Entry" at bounding box center [70, 302] width 127 height 14
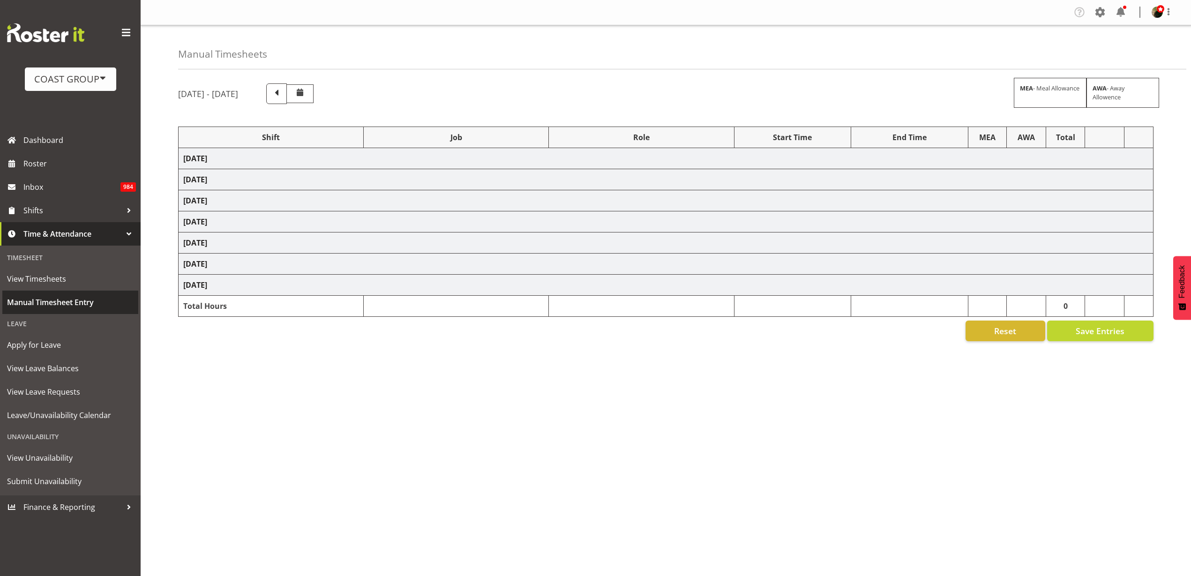
click at [58, 311] on link "Manual Timesheet Entry" at bounding box center [70, 302] width 136 height 23
select select "6475"
select select "496"
select select "734"
select select "55"
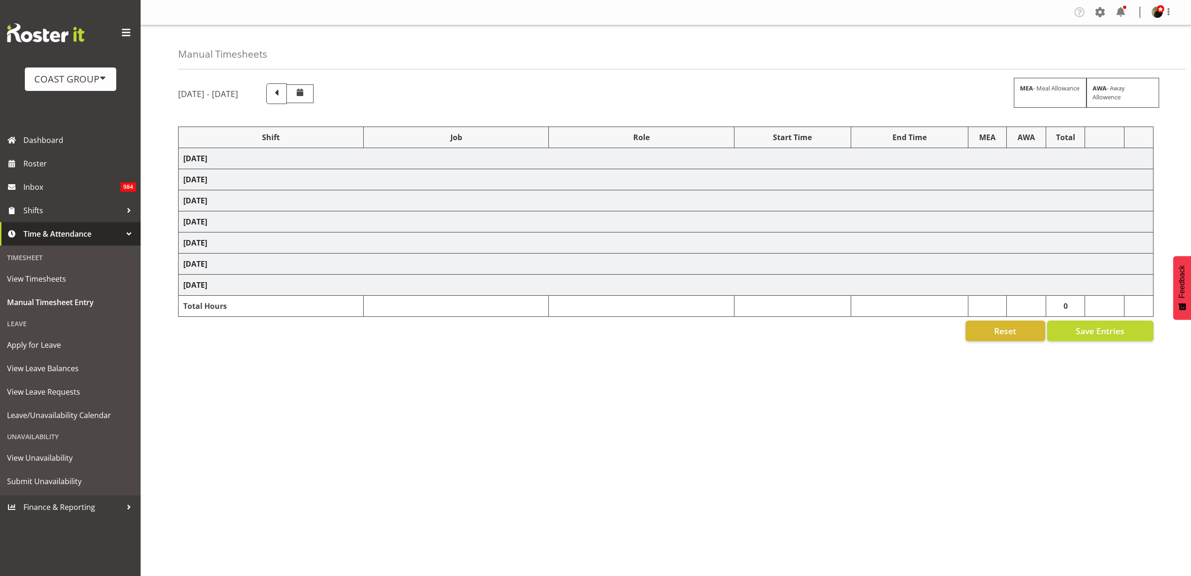
select select "6475"
select select "496"
select select "6475"
select select "496"
select select "6475"
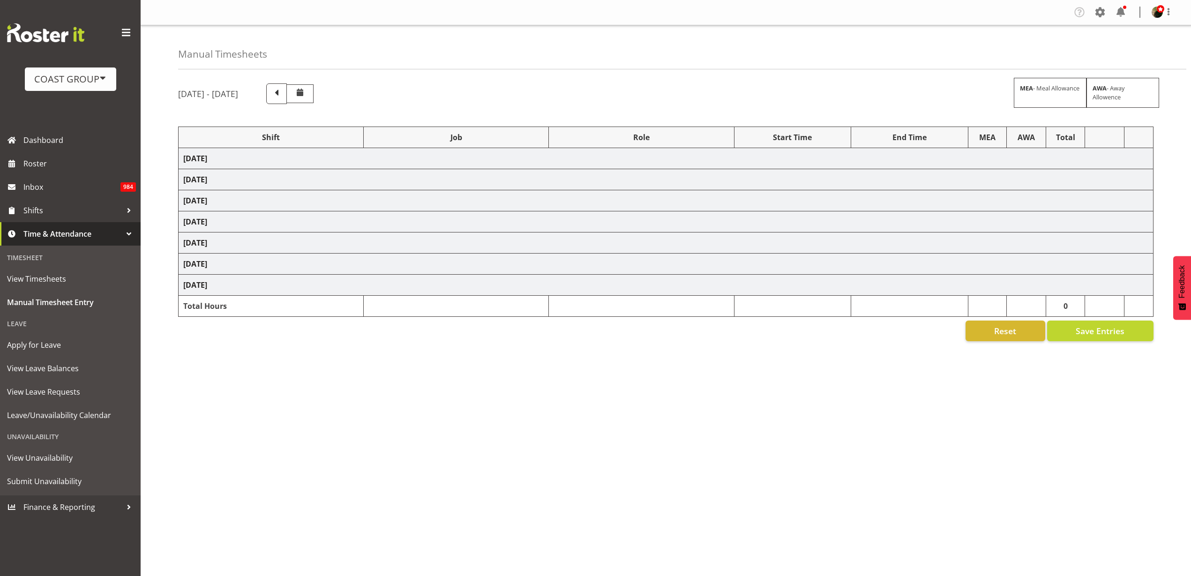
select select "496"
select select "6475"
select select "496"
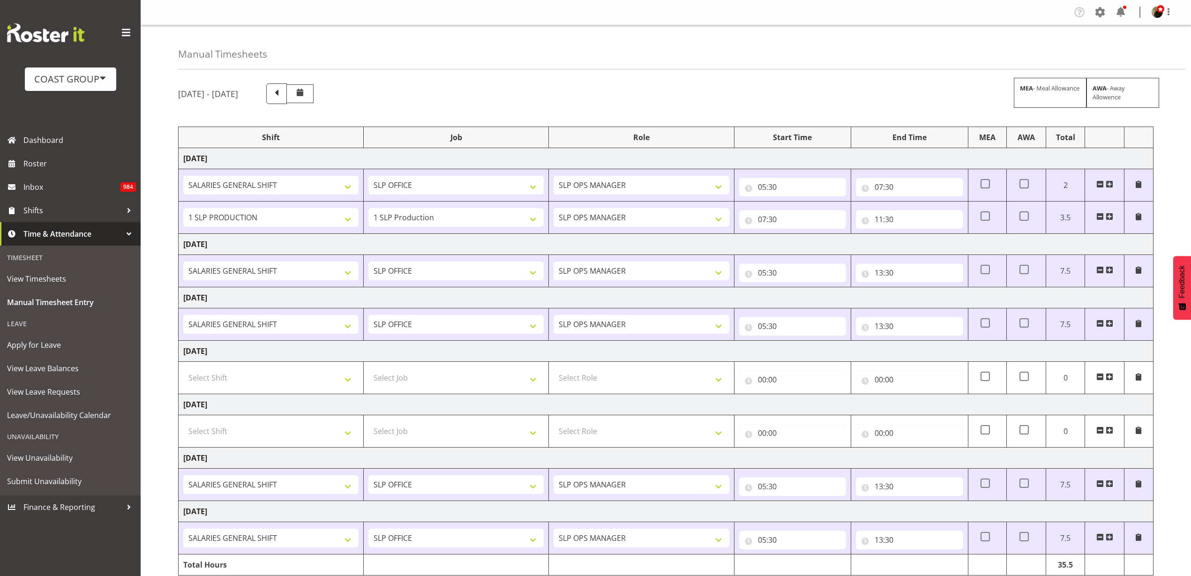
scroll to position [40, 0]
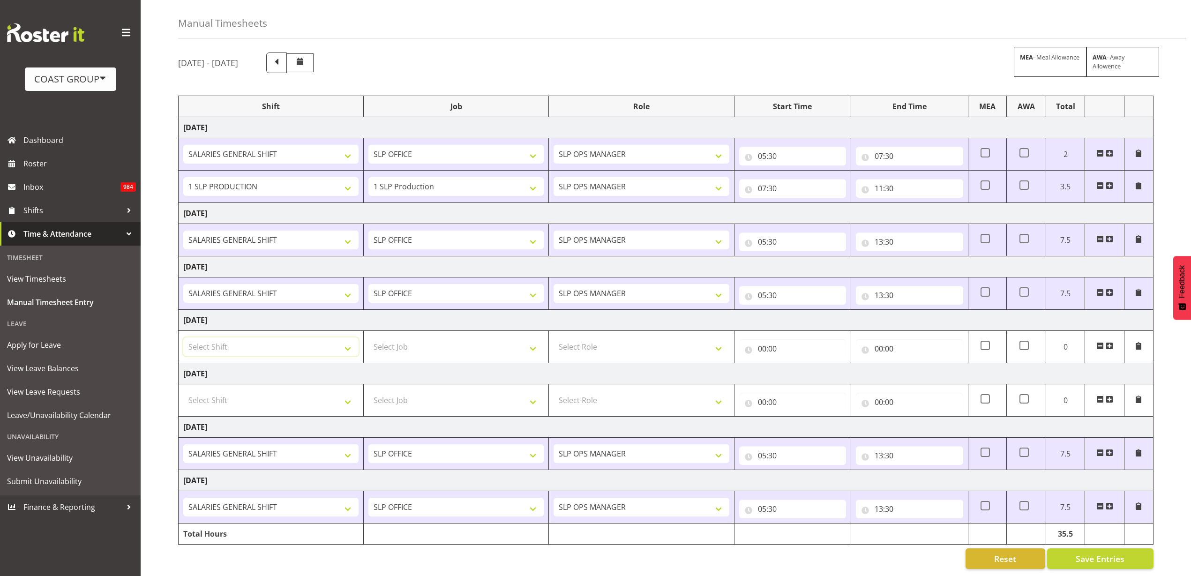
click at [333, 337] on select "Select Shift "Baradene Art Show 2025 @ Baradene School on site @ TBC # Fieldays…" at bounding box center [270, 346] width 175 height 19
select select "75037"
click at [183, 337] on select "Select Shift "Baradene Art Show 2025 @ Baradene School on site @ TBC # Fieldays…" at bounding box center [270, 346] width 175 height 19
click at [461, 337] on select "Select Job 1 Carlton Events 1 Carlton Hamilton 1 Carlton Wellington 1 EHS WAREH…" at bounding box center [455, 346] width 175 height 19
select select "8573"
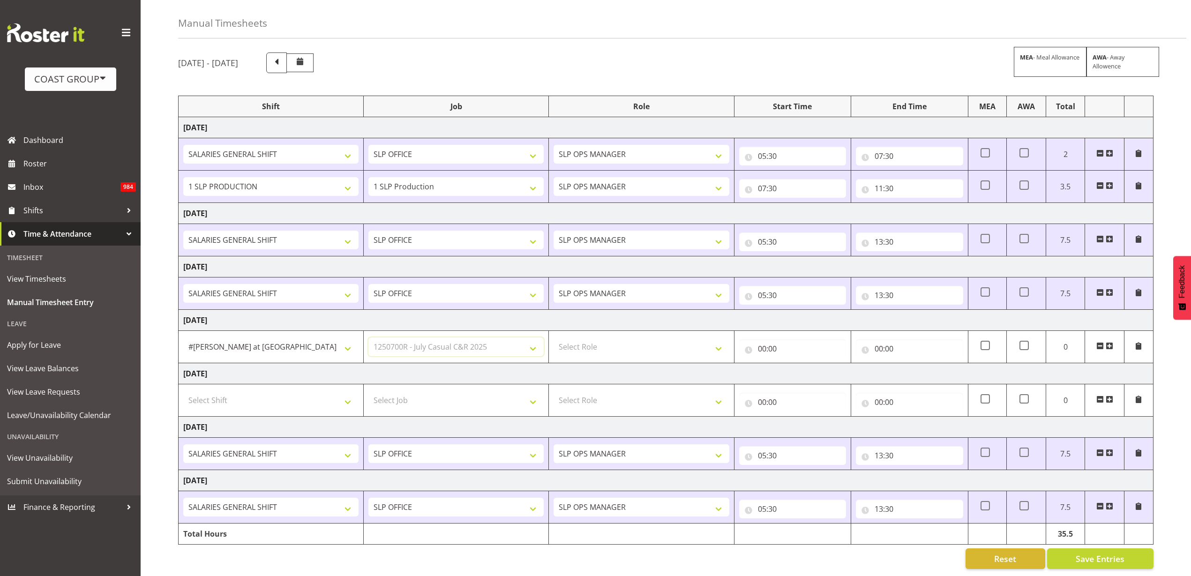
click at [368, 337] on select "Select Job 1 Carlton Events 1 Carlton Hamilton 1 Carlton Wellington 1 EHS WAREH…" at bounding box center [455, 346] width 175 height 19
click at [644, 345] on select "Select Role SLP OPS MANAGER Operations Manager Operations Manager Operations Ma…" at bounding box center [640, 346] width 175 height 19
select select "32"
click at [553, 337] on select "Select Role SLP OPS MANAGER Operations Manager Operations Manager Operations Ma…" at bounding box center [640, 346] width 175 height 19
click at [813, 340] on input "00:00" at bounding box center [792, 348] width 107 height 19
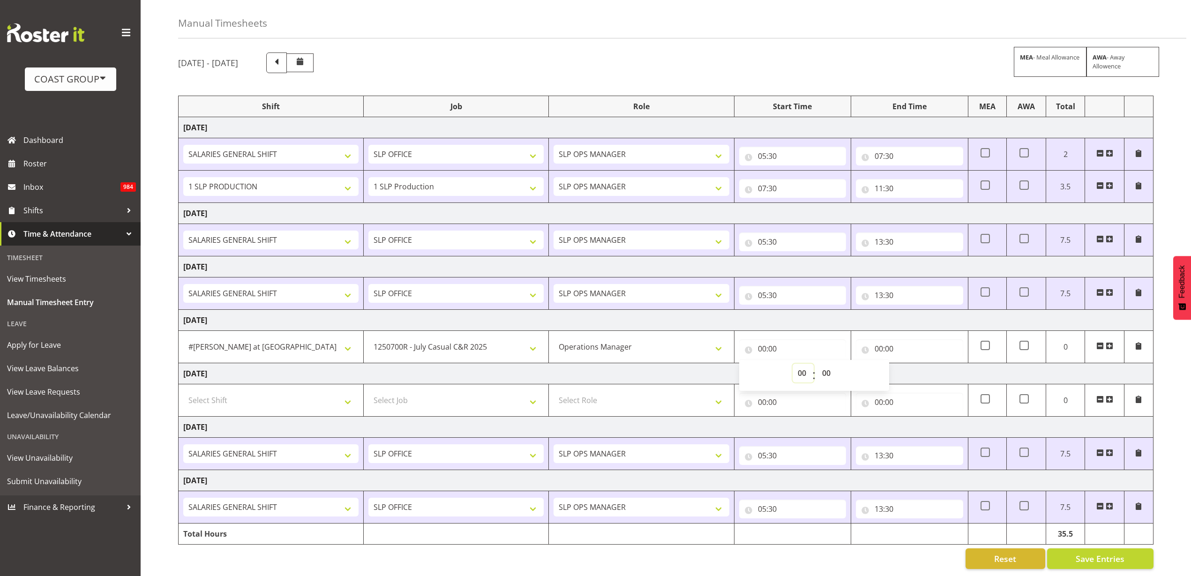
click at [799, 367] on select "00 01 02 03 04 05 06 07 08 09 10 11 12 13 14 15 16 17 18 19 20 21 22 23" at bounding box center [802, 373] width 21 height 19
select select "10"
click at [792, 364] on select "00 01 02 03 04 05 06 07 08 09 10 11 12 13 14 15 16 17 18 19 20 21 22 23" at bounding box center [802, 373] width 21 height 19
type input "10:00"
click at [922, 339] on input "00:00" at bounding box center [909, 348] width 107 height 19
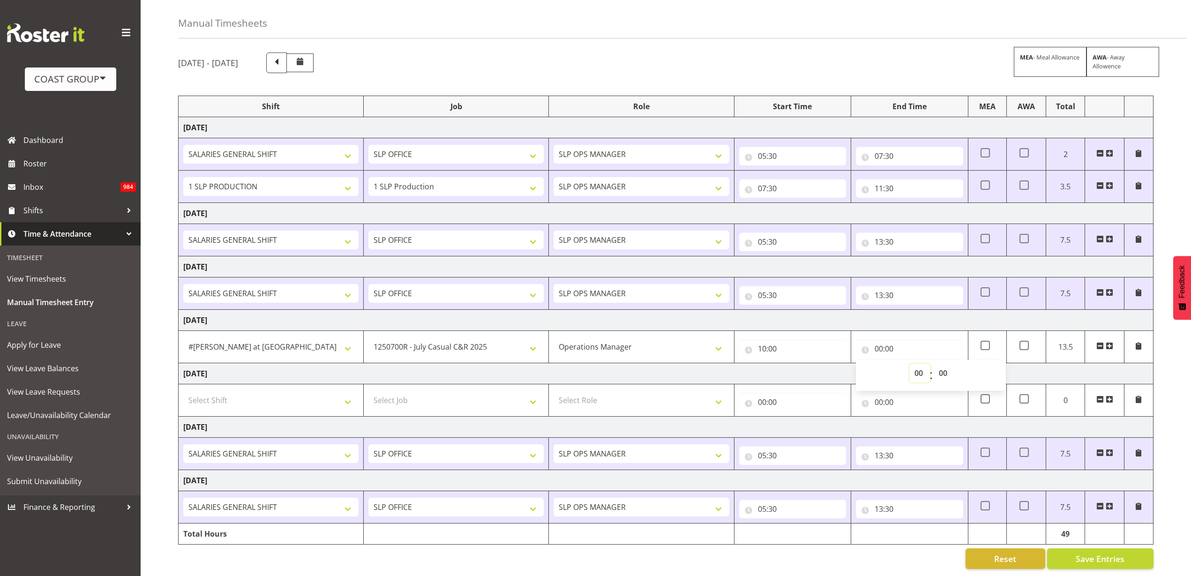
click at [918, 366] on select "00 01 02 03 04 05 06 07 08 09 10 11 12 13 14 15 16 17 18 19 20 21 22 23" at bounding box center [919, 373] width 21 height 19
select select "19"
click at [909, 364] on select "00 01 02 03 04 05 06 07 08 09 10 11 12 13 14 15 16 17 18 19 20 21 22 23" at bounding box center [919, 373] width 21 height 19
type input "19:00"
click at [1116, 553] on span "Save Entries" at bounding box center [1099, 558] width 49 height 12
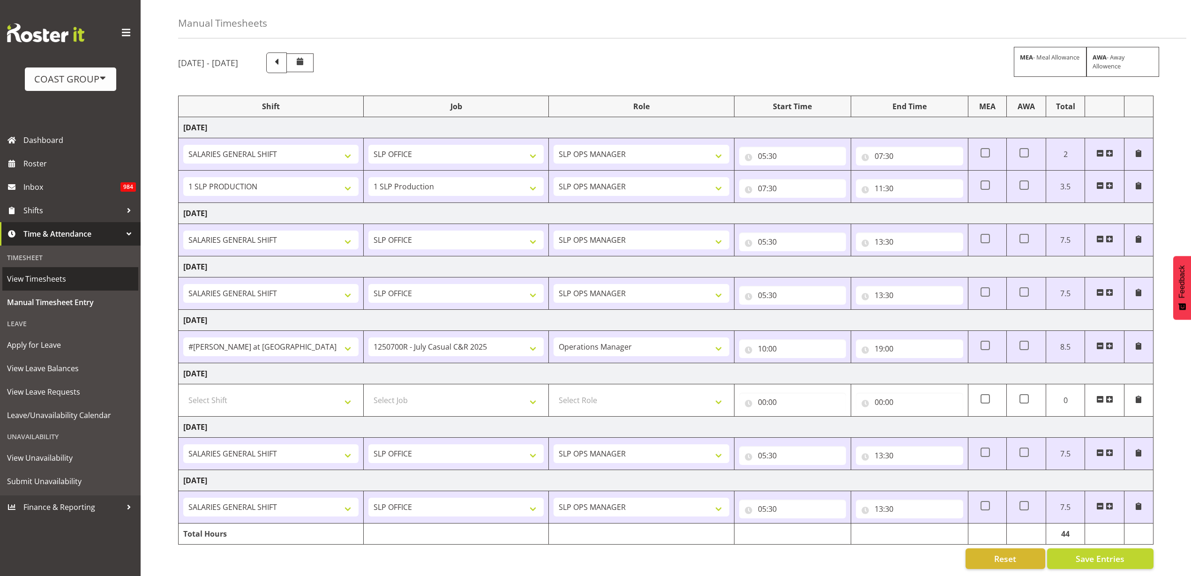
click at [51, 281] on span "View Timesheets" at bounding box center [70, 279] width 127 height 14
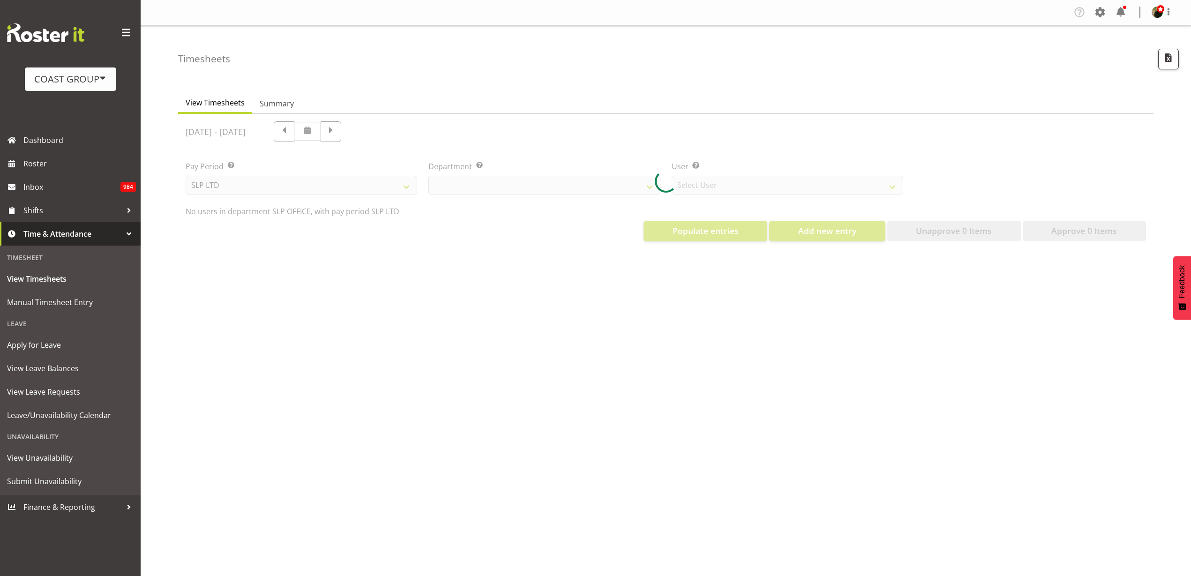
click at [322, 188] on div at bounding box center [665, 181] width 975 height 135
click at [337, 176] on div at bounding box center [665, 181] width 975 height 135
click at [343, 185] on div at bounding box center [665, 181] width 975 height 135
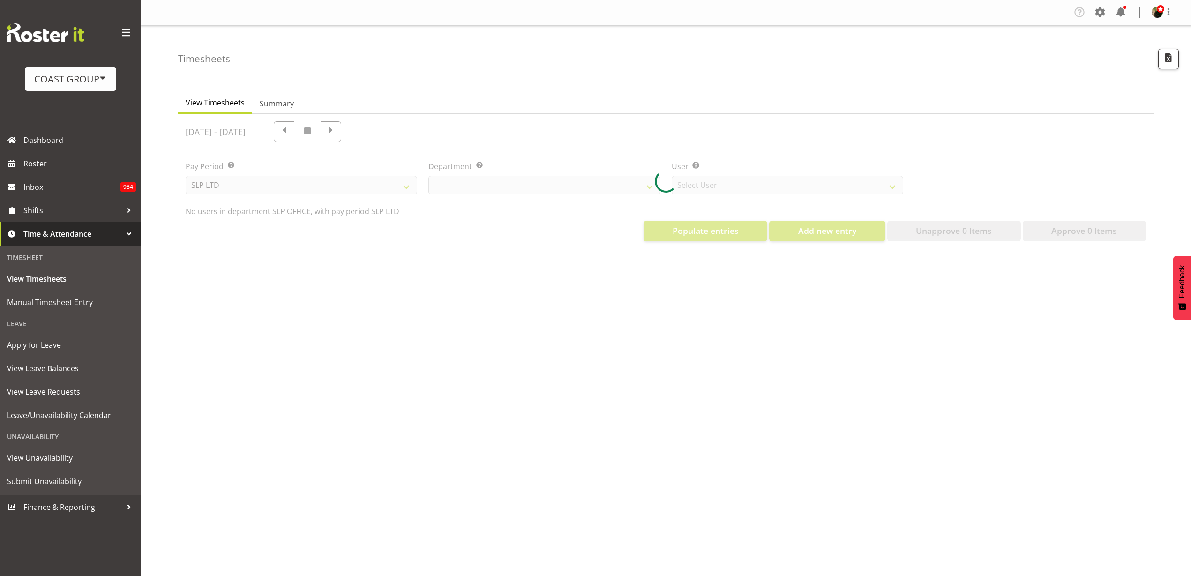
select select "25"
select select "7496"
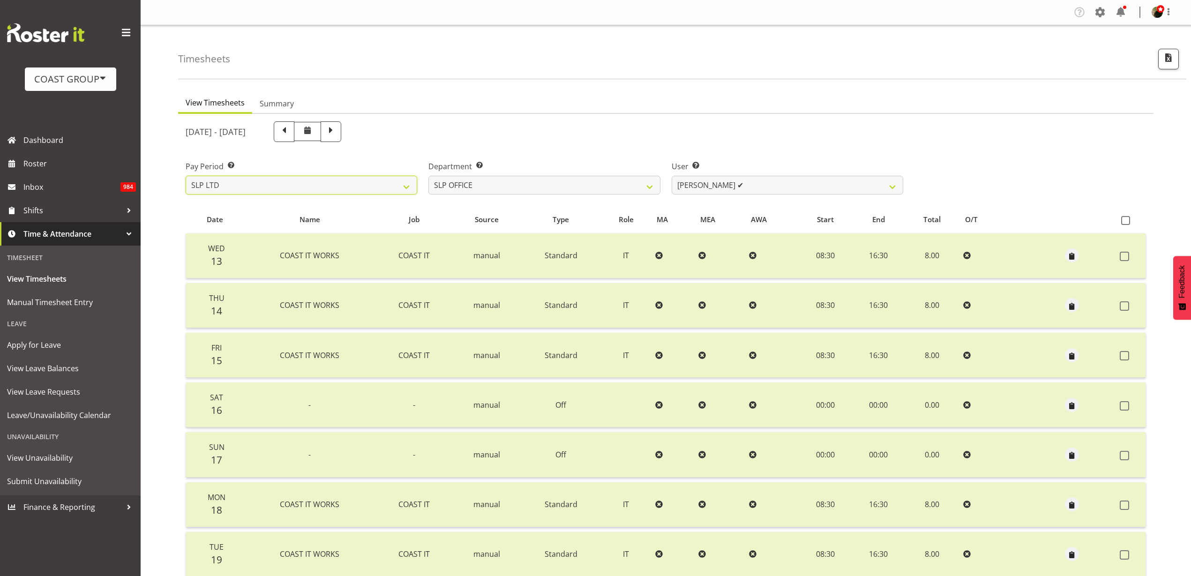
click at [343, 182] on select "SLP LTD EHS LTD DW LTD VEHICLES Carlton Events [PERSON_NAME] 120 Limited Wellin…" at bounding box center [301, 185] width 231 height 19
select select "7"
click at [186, 176] on select "SLP LTD EHS LTD DW LTD VEHICLES Carlton Events [PERSON_NAME] 120 Limited Wellin…" at bounding box center [301, 185] width 231 height 19
select select
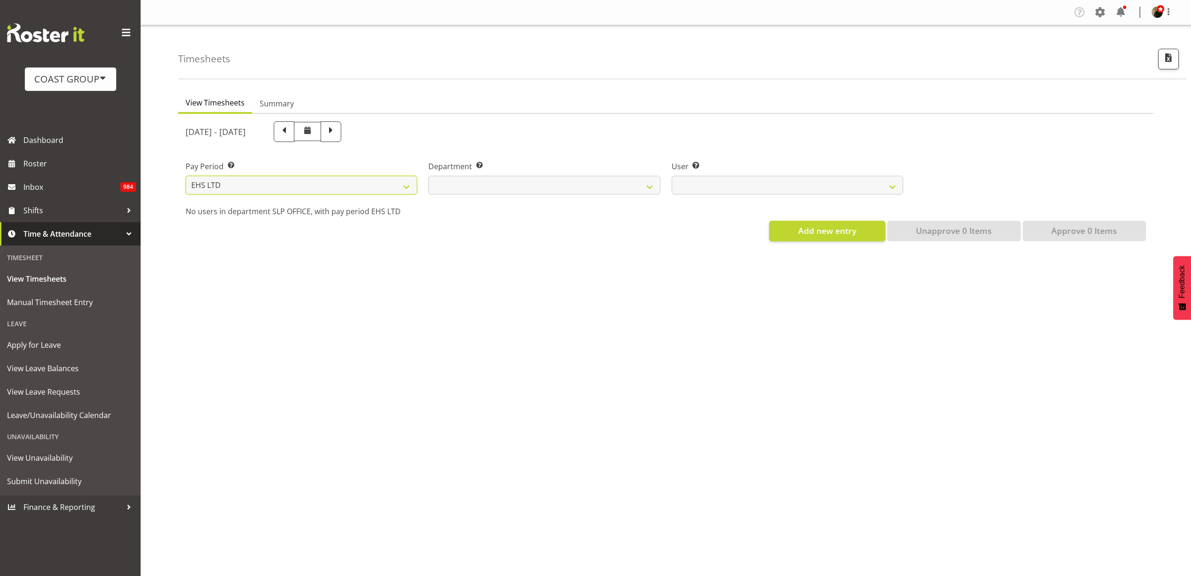
select select
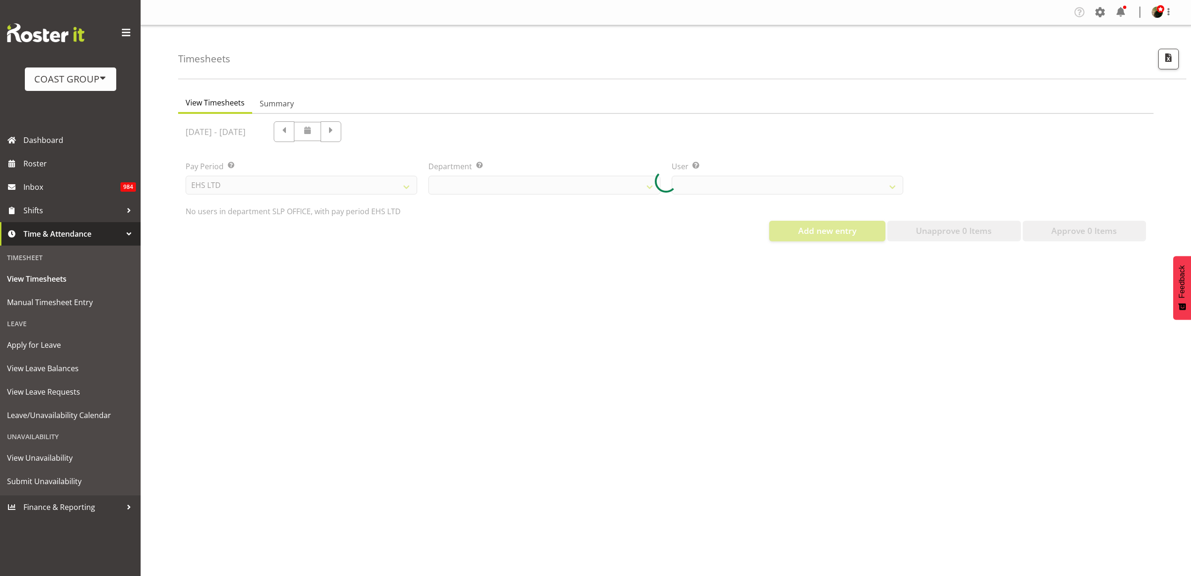
click at [489, 190] on div at bounding box center [665, 181] width 975 height 135
click at [501, 184] on div at bounding box center [665, 181] width 975 height 135
select select
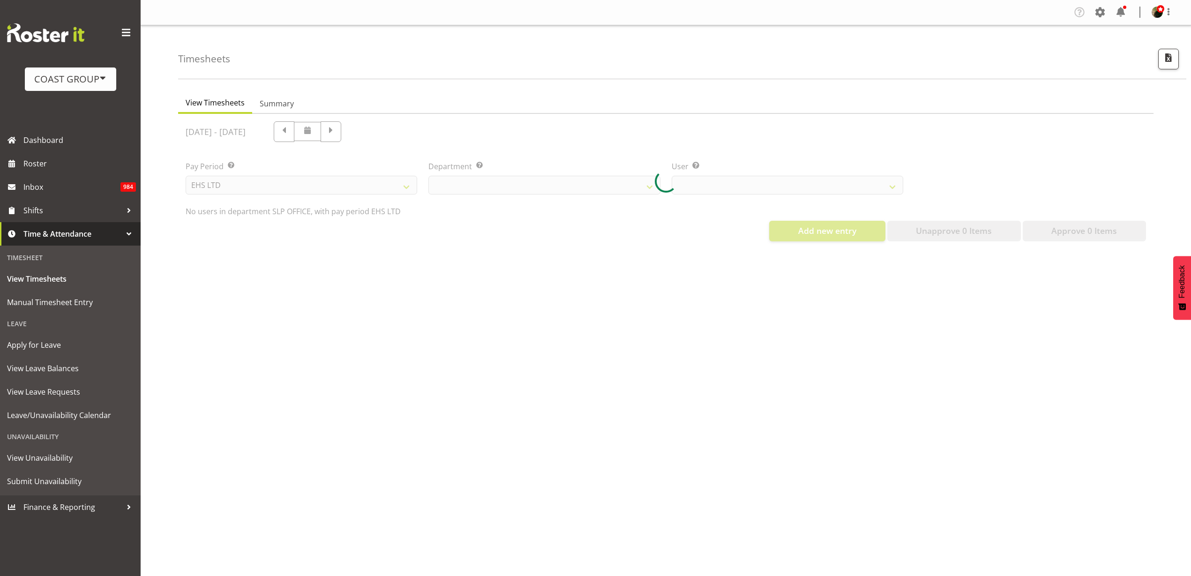
select select
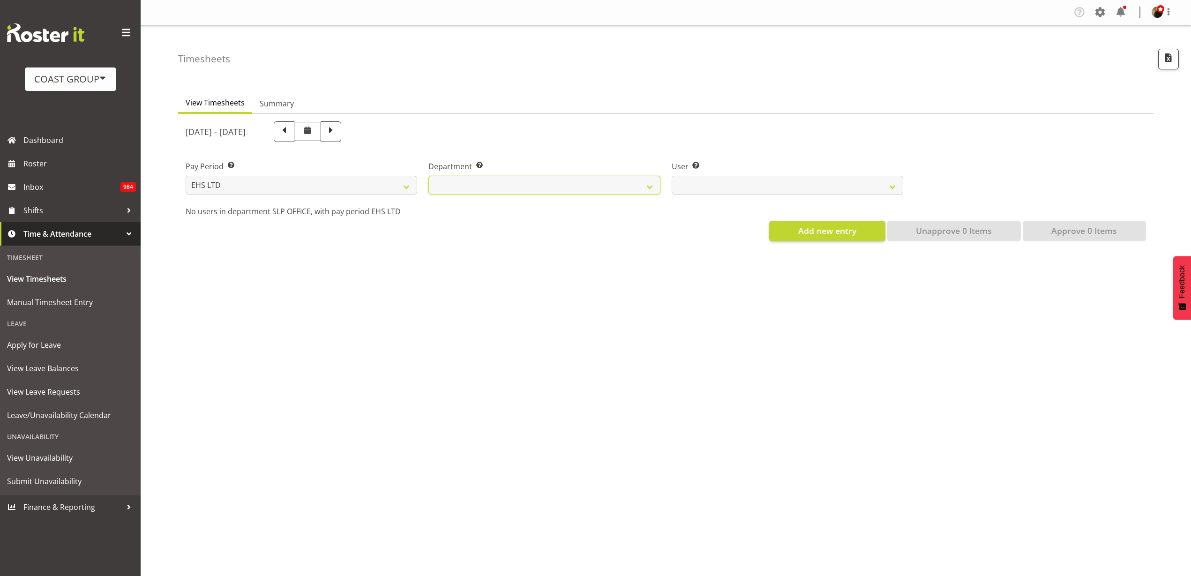
click at [620, 178] on select "EHS AKL ACCOUNTS EHS AKL CARPET EHS AKL D&B EHS AKL DESIGNER EHS AKL FURNITURE …" at bounding box center [543, 185] width 231 height 19
select select "40"
click at [428, 176] on select "EHS AKL ACCOUNTS EHS AKL CARPET EHS AKL D&B EHS AKL DESIGNER EHS AKL FURNITURE …" at bounding box center [543, 185] width 231 height 19
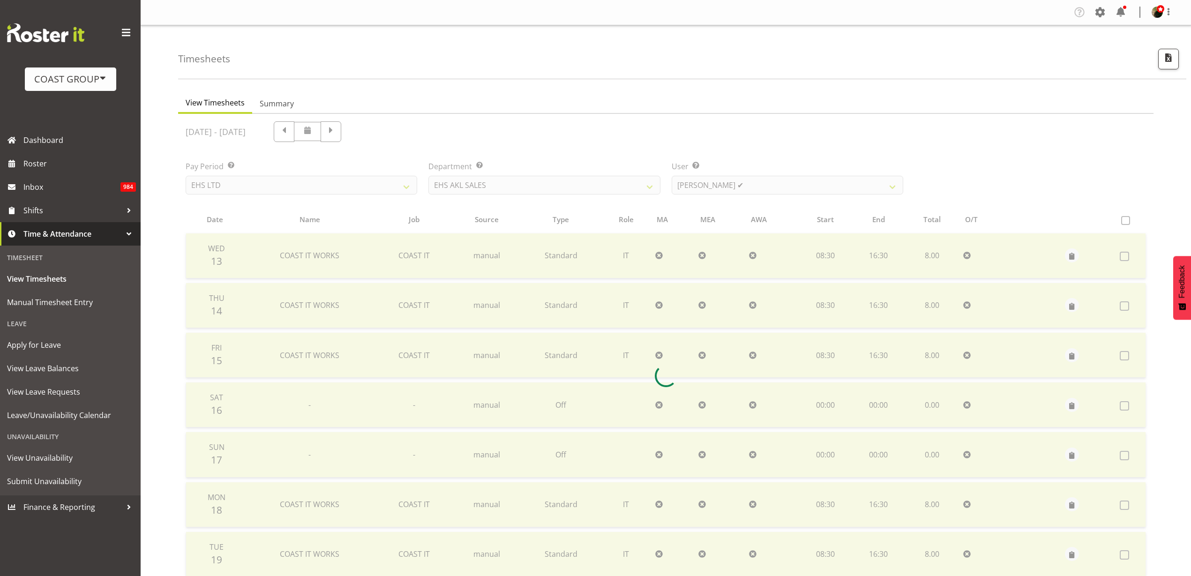
click at [772, 193] on div at bounding box center [665, 376] width 975 height 524
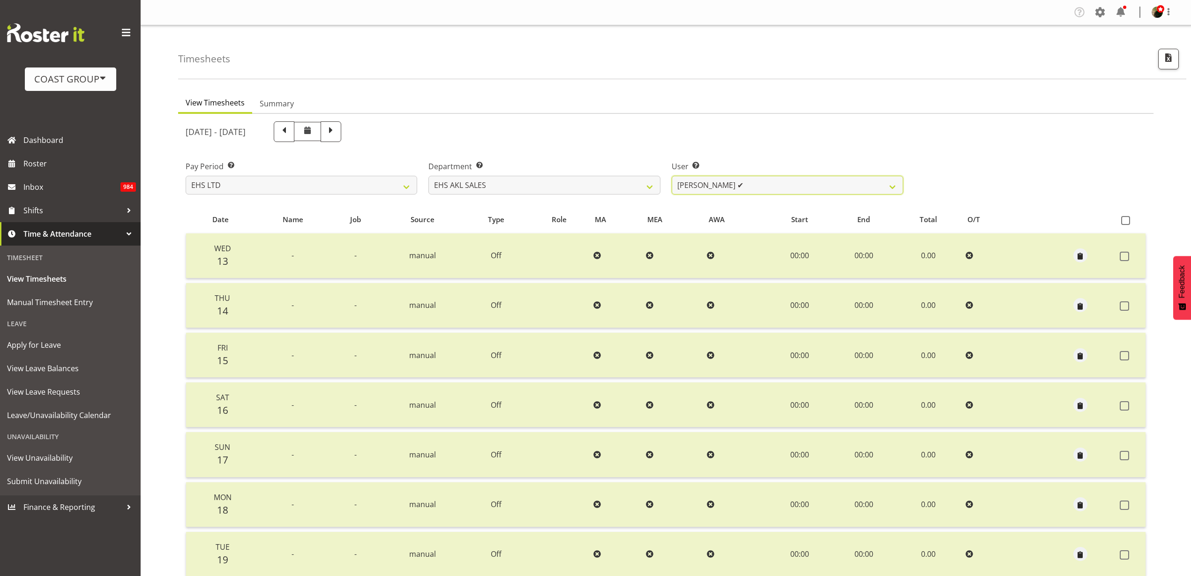
click at [788, 181] on select "[PERSON_NAME] ✔ [PERSON_NAME] ✔ [PERSON_NAME] ✔ [PERSON_NAME] ✔ [PERSON_NAME] ✔…" at bounding box center [786, 185] width 231 height 19
select select "1125"
click at [671, 176] on select "[PERSON_NAME] ✔ [PERSON_NAME] ✔ [PERSON_NAME] ✔ [PERSON_NAME] ✔ [PERSON_NAME] ✔…" at bounding box center [786, 185] width 231 height 19
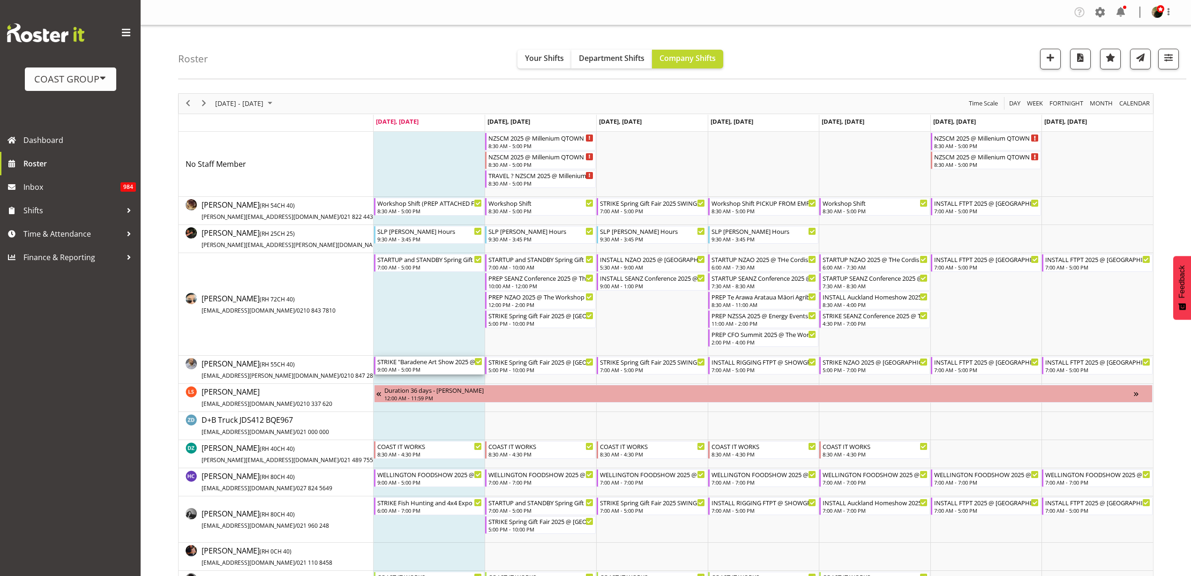
click at [410, 364] on div "STRIKE "Baradene Art Show 2025 @ [GEOGRAPHIC_DATA] on site @ TBC" at bounding box center [429, 361] width 105 height 9
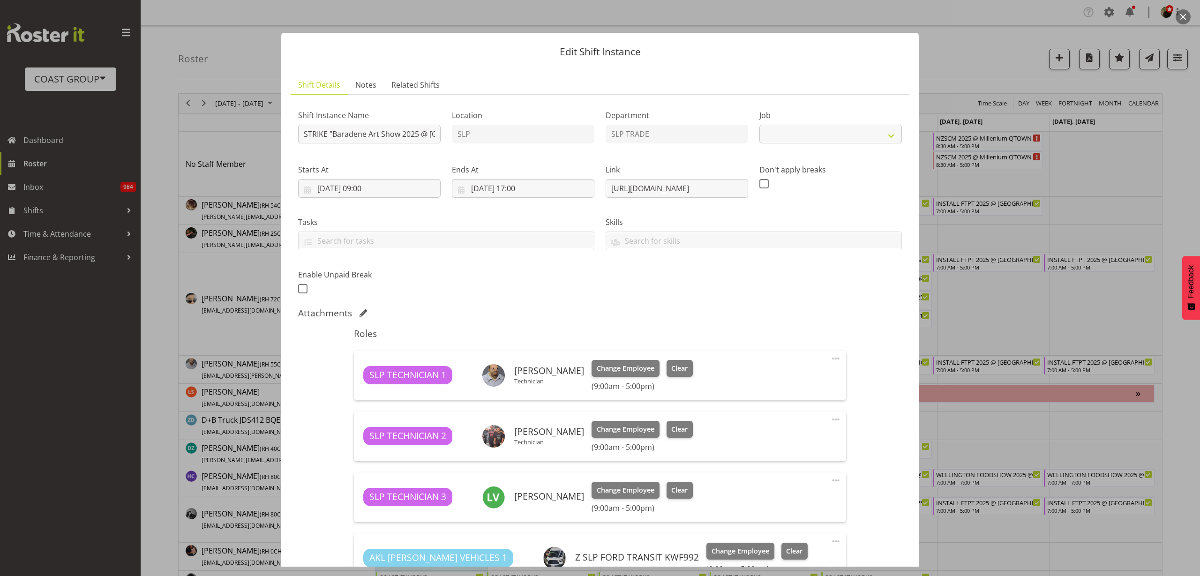
select select "9874"
drag, startPoint x: 602, startPoint y: 187, endPoint x: 945, endPoint y: 182, distance: 342.6
click at [945, 182] on div "Edit Shift Instance Shift Details Notes Related Shifts Shift Instance Name STRI…" at bounding box center [600, 288] width 1200 height 576
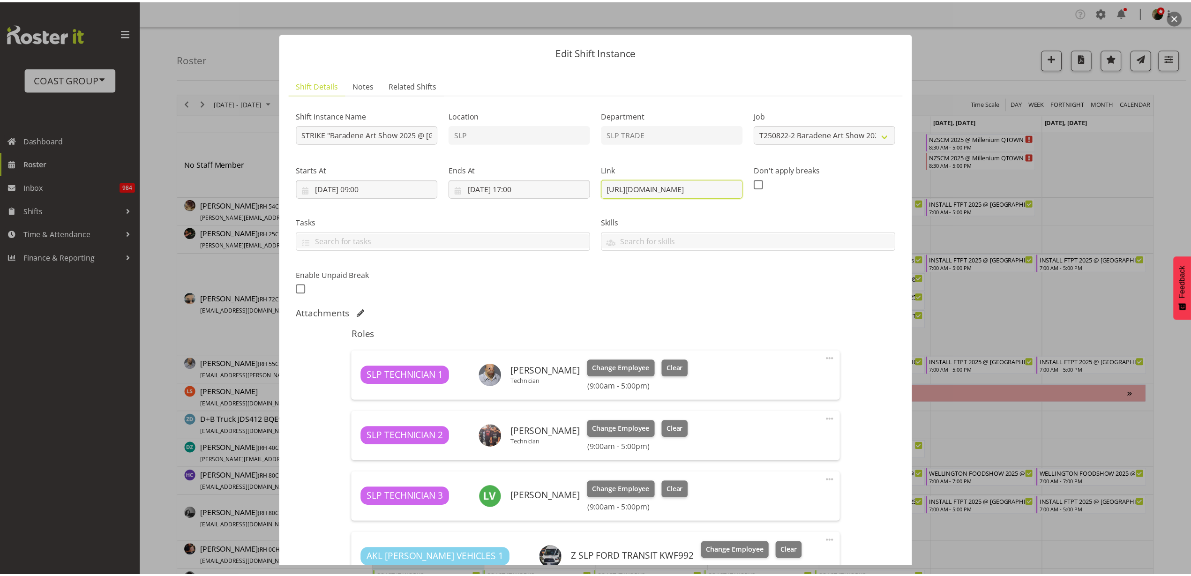
scroll to position [143, 0]
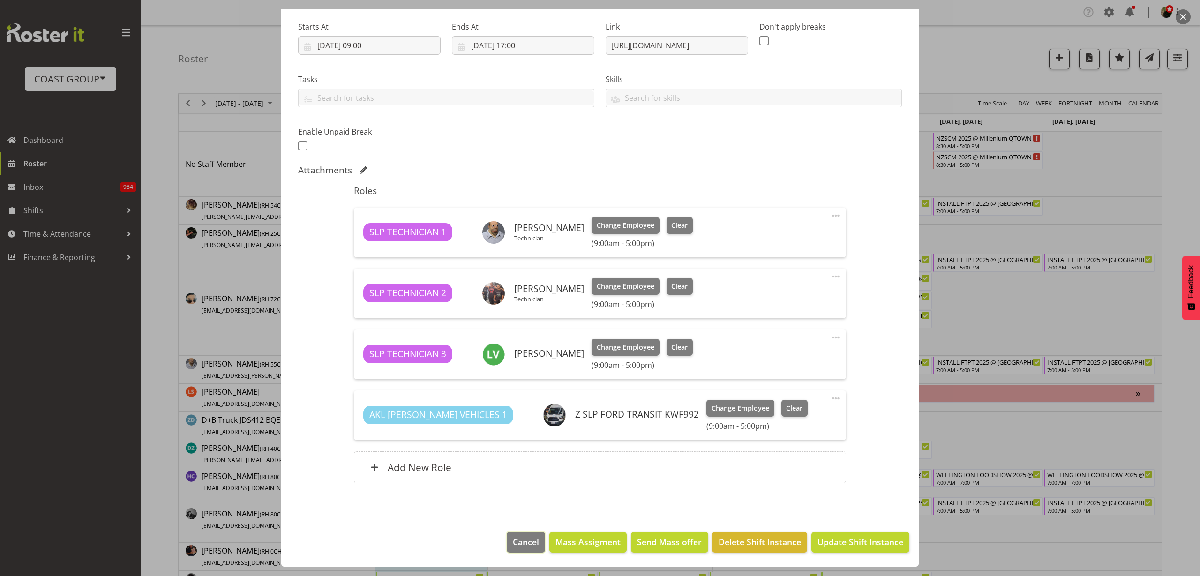
click at [513, 542] on span "Cancel" at bounding box center [526, 542] width 26 height 12
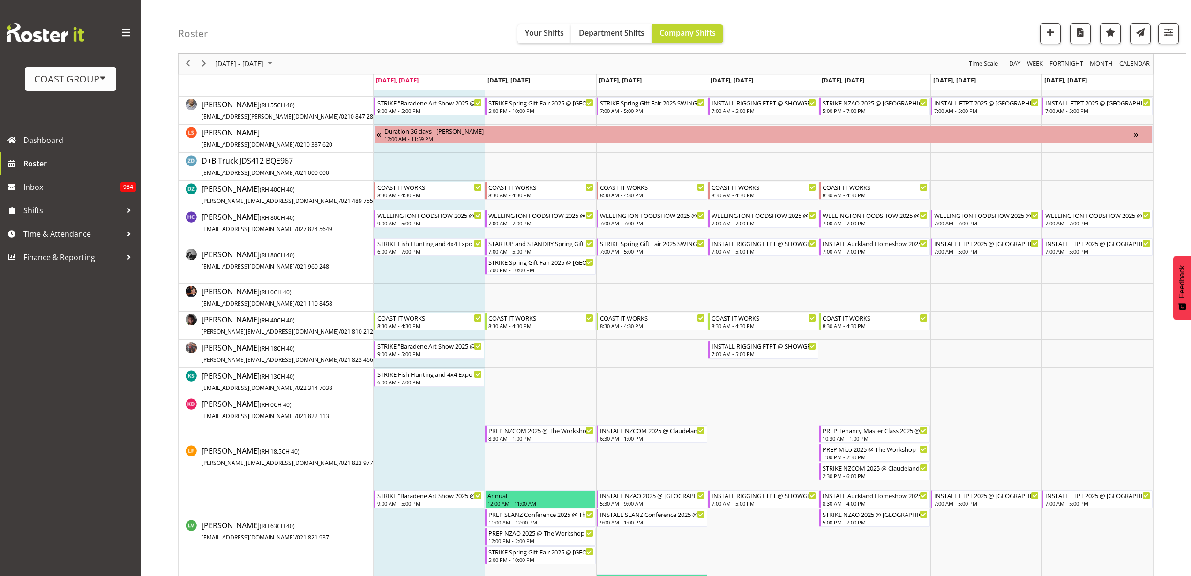
scroll to position [293, 0]
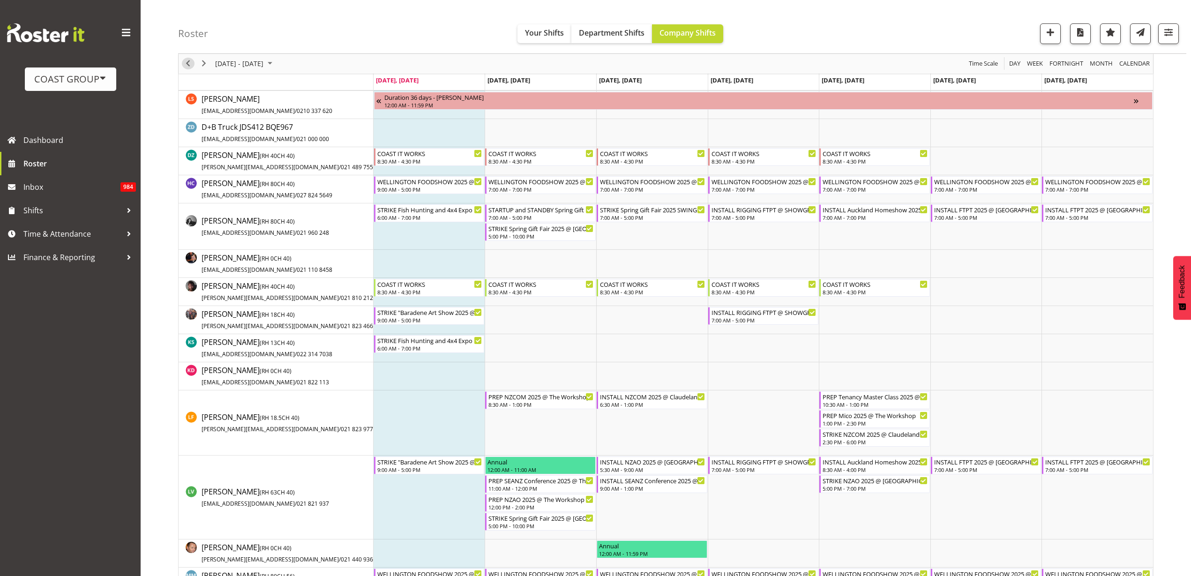
click at [189, 60] on span "Previous" at bounding box center [187, 64] width 11 height 12
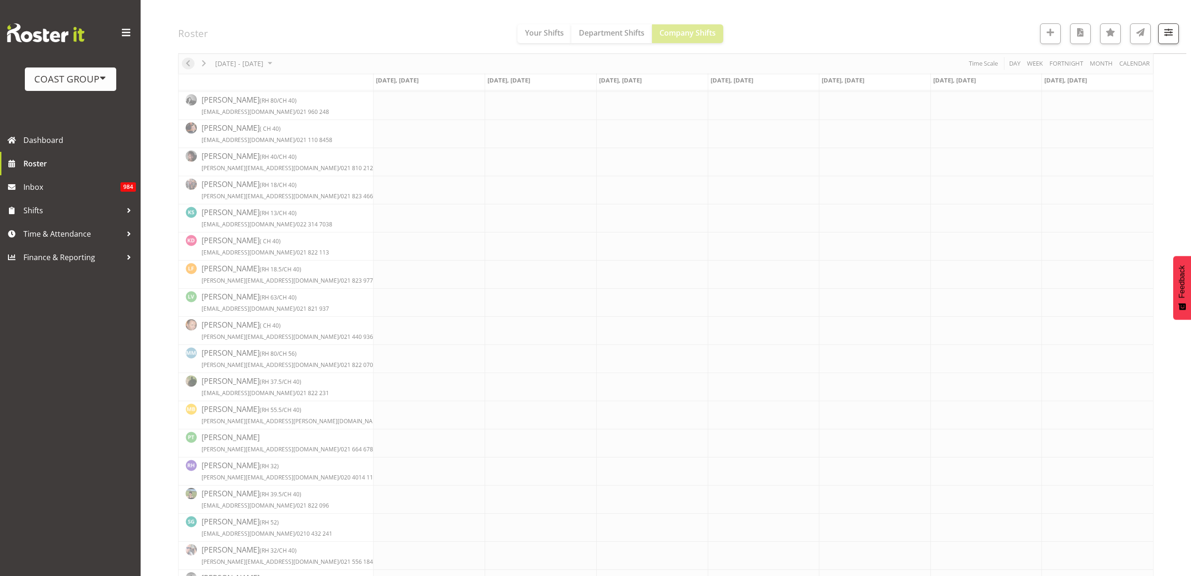
scroll to position [0, 0]
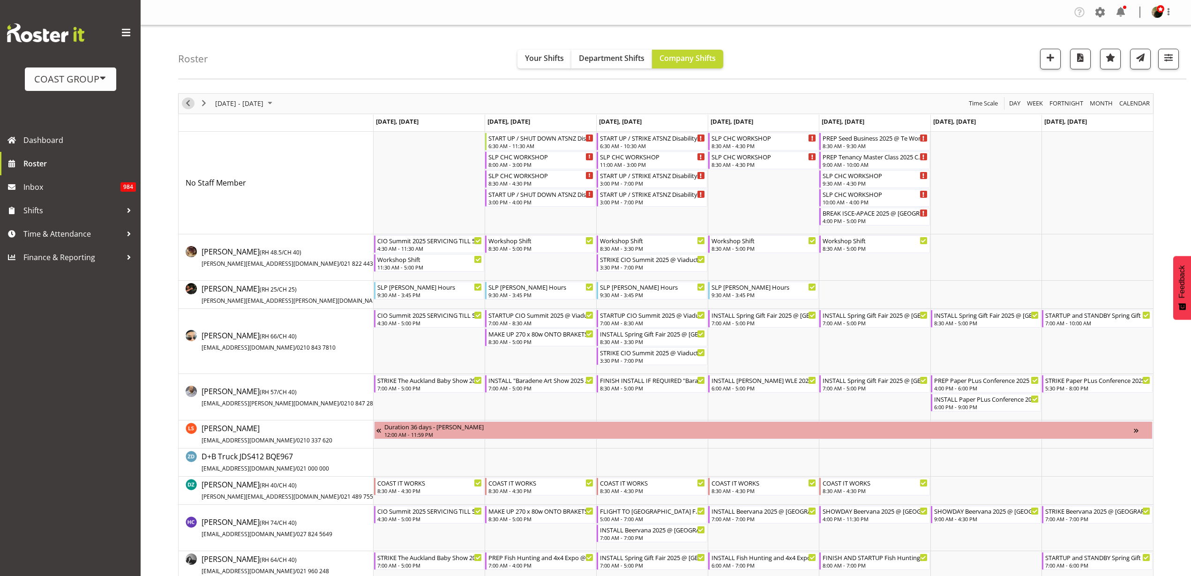
click at [187, 102] on span "Previous" at bounding box center [187, 103] width 11 height 12
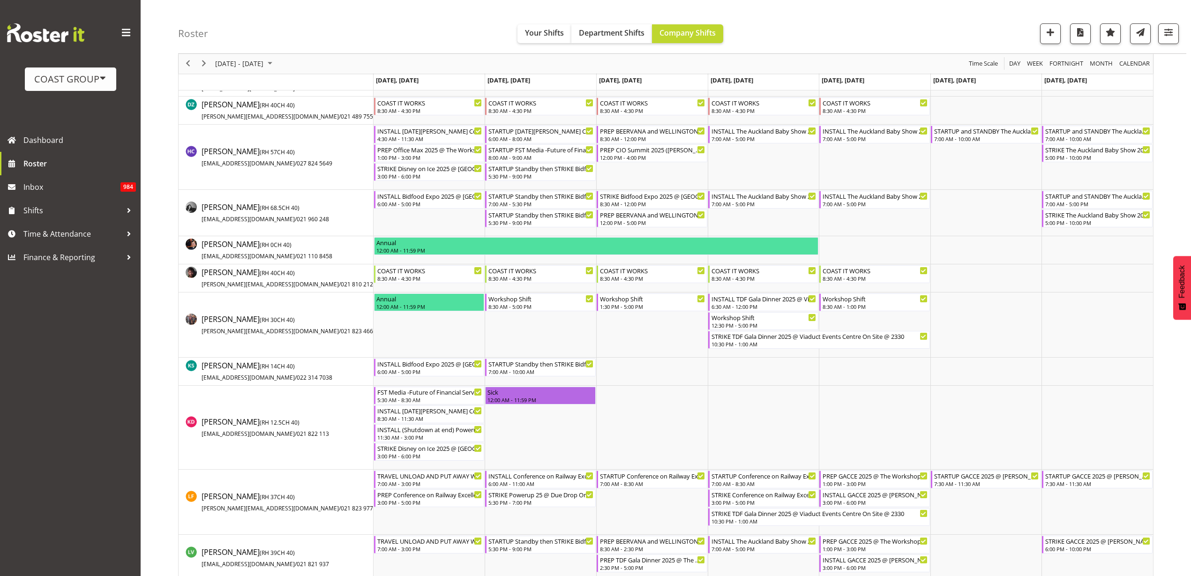
scroll to position [351, 0]
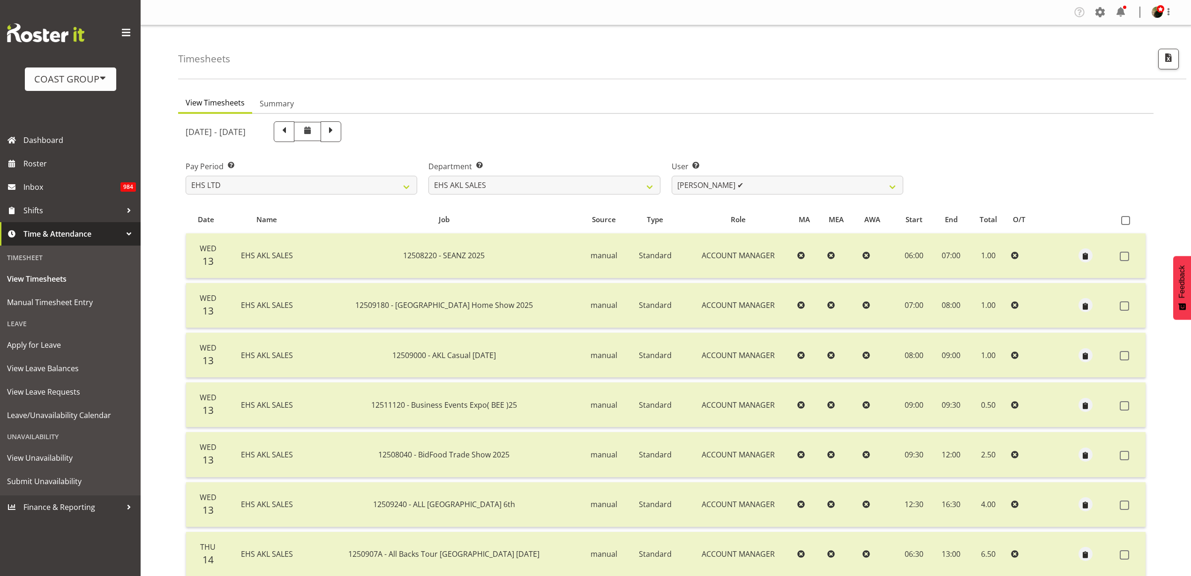
select select "7"
select select "40"
select select "1125"
click at [58, 162] on span "Roster" at bounding box center [79, 164] width 112 height 14
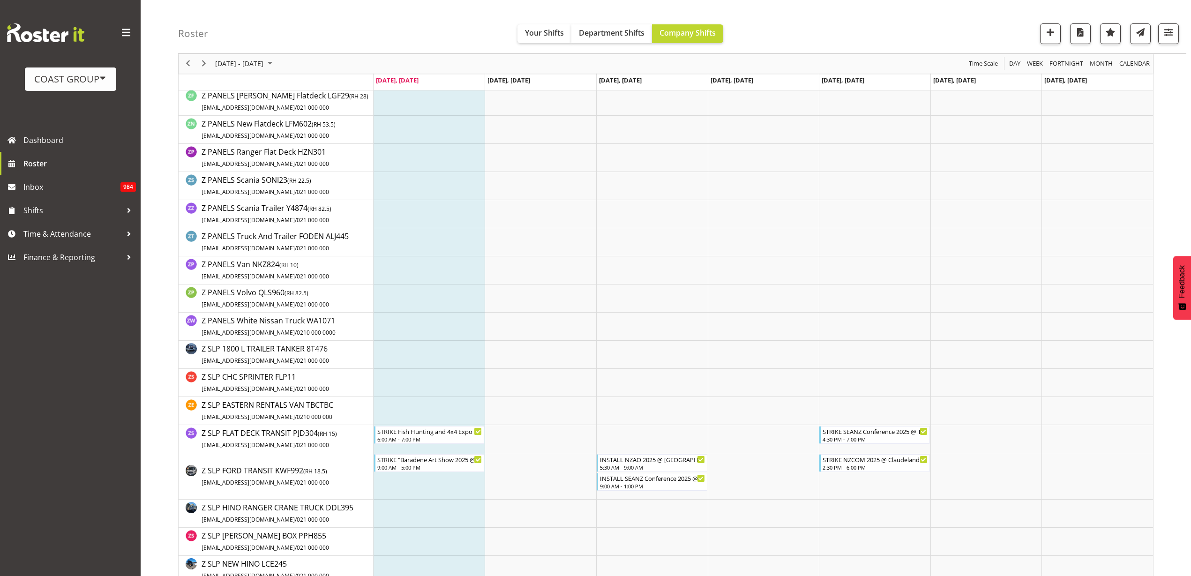
scroll to position [1967, 0]
